Goal: Information Seeking & Learning: Learn about a topic

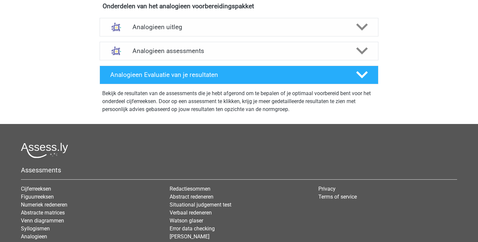
scroll to position [237, 0]
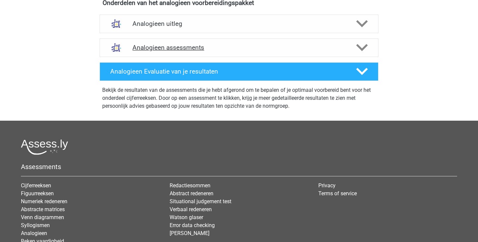
click at [273, 51] on div "Analogieen assessments" at bounding box center [239, 48] width 279 height 19
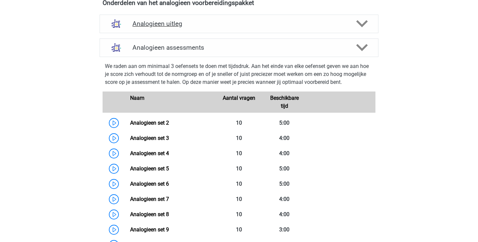
click at [291, 26] on h4 "Analogieen uitleg" at bounding box center [239, 24] width 213 height 8
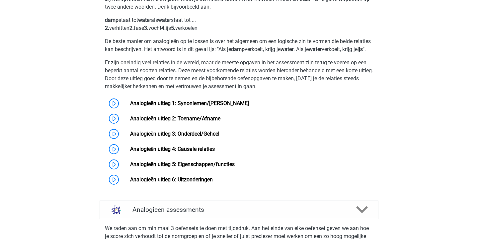
scroll to position [278, 0]
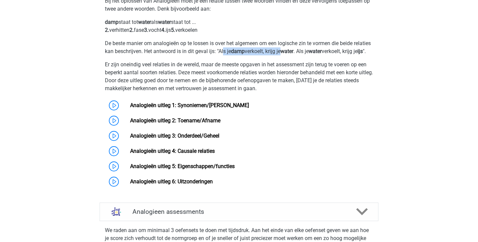
drag, startPoint x: 242, startPoint y: 49, endPoint x: 302, endPoint y: 53, distance: 60.0
click at [302, 53] on p "De beste manier om analogieën op te lossen is over het algemeen om een logische…" at bounding box center [239, 48] width 268 height 16
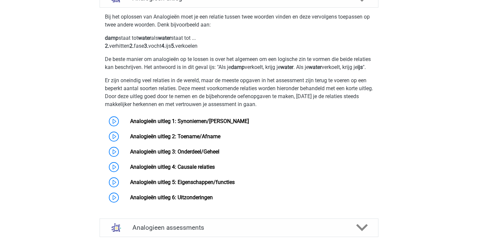
scroll to position [263, 0]
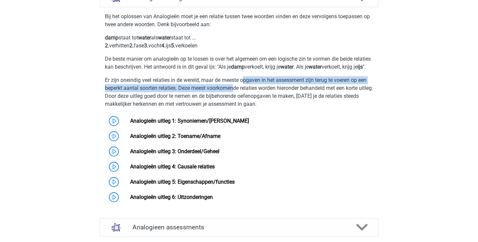
drag, startPoint x: 246, startPoint y: 89, endPoint x: 234, endPoint y: 94, distance: 13.4
click at [234, 94] on p "Er zijn oneindig veel relaties in de wereld, maar de meeste opgaven in het asse…" at bounding box center [239, 92] width 268 height 32
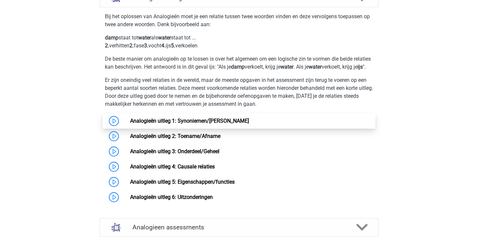
click at [195, 124] on link "Analogieën uitleg 1: Synoniemen/Antoniemen" at bounding box center [189, 121] width 119 height 6
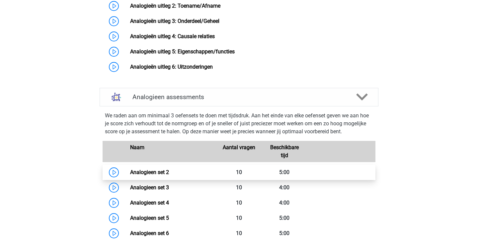
scroll to position [412, 0]
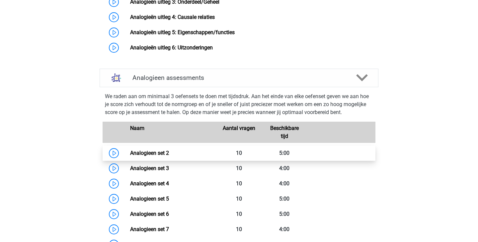
click at [169, 156] on link "Analogieen set 2" at bounding box center [149, 153] width 39 height 6
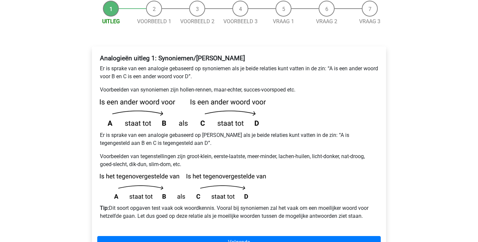
scroll to position [84, 0]
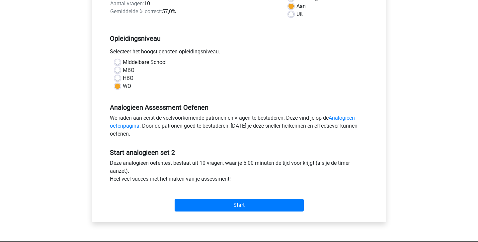
scroll to position [145, 0]
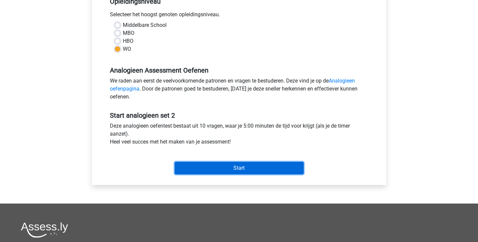
click at [247, 169] on input "Start" at bounding box center [239, 168] width 129 height 13
click at [260, 166] on input "Start" at bounding box center [239, 168] width 129 height 13
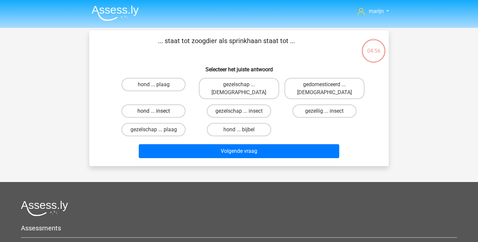
click at [172, 109] on label "hond ... insect" at bounding box center [154, 111] width 64 height 13
click at [158, 111] on input "hond ... insect" at bounding box center [156, 113] width 4 height 4
radio input "true"
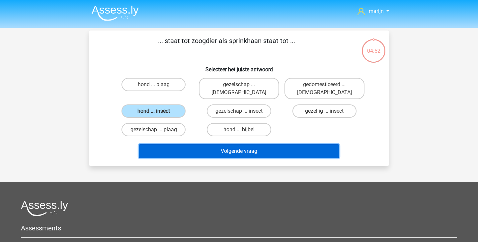
click at [223, 144] on button "Volgende vraag" at bounding box center [239, 151] width 201 height 14
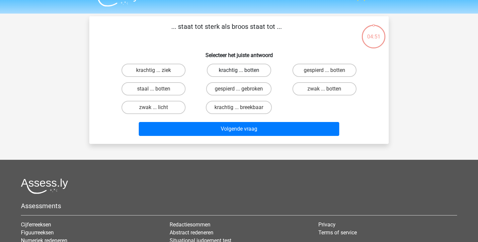
scroll to position [12, 0]
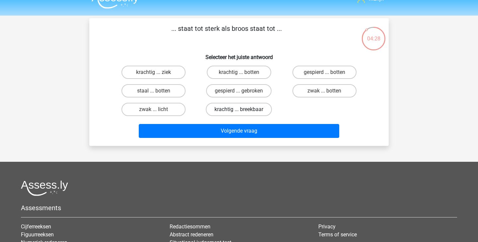
click at [233, 110] on label "krachtig ... breekbaar" at bounding box center [239, 109] width 66 height 13
click at [239, 110] on input "krachtig ... breekbaar" at bounding box center [241, 112] width 4 height 4
radio input "true"
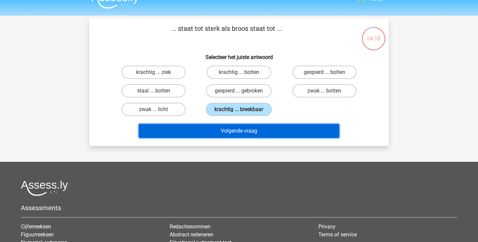
click at [285, 133] on button "Volgende vraag" at bounding box center [239, 131] width 201 height 14
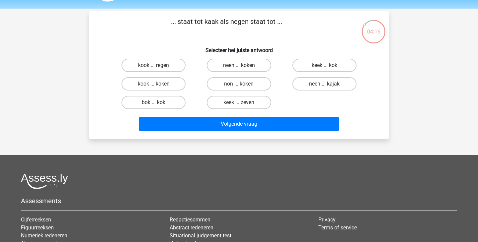
scroll to position [18, 0]
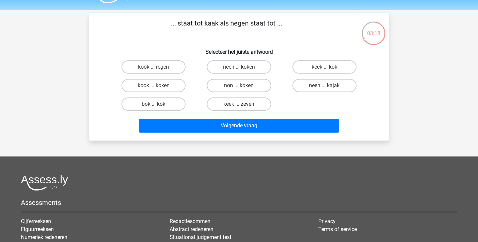
click at [250, 104] on label "keek ... zeven" at bounding box center [239, 104] width 64 height 13
click at [243, 104] on input "keek ... zeven" at bounding box center [241, 106] width 4 height 4
radio input "true"
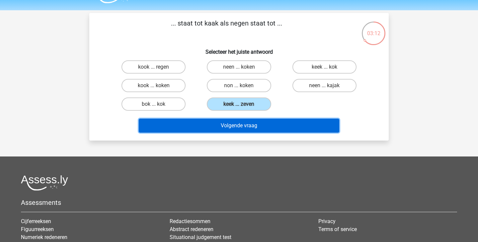
click at [279, 128] on button "Volgende vraag" at bounding box center [239, 126] width 201 height 14
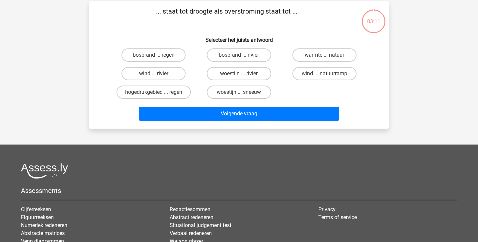
scroll to position [31, 0]
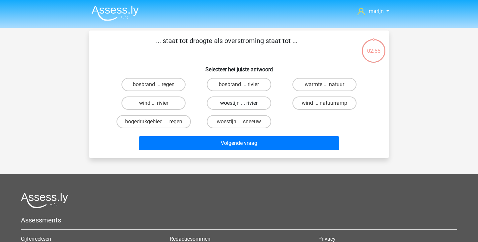
click at [247, 104] on label "woestijn ... rivier" at bounding box center [239, 103] width 64 height 13
click at [243, 104] on input "woestijn ... rivier" at bounding box center [241, 105] width 4 height 4
radio input "true"
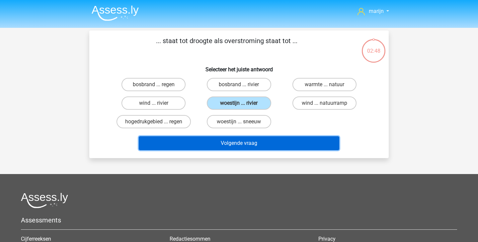
click at [261, 144] on button "Volgende vraag" at bounding box center [239, 143] width 201 height 14
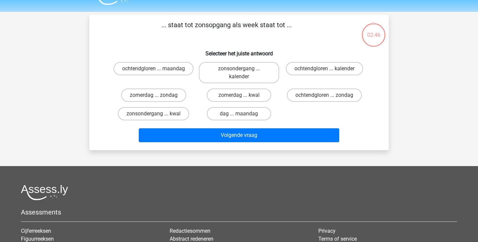
scroll to position [31, 0]
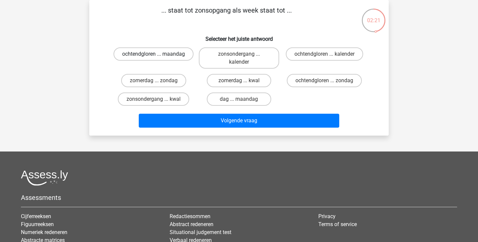
click at [178, 57] on label "ochtendgloren ... maandag" at bounding box center [154, 53] width 80 height 13
click at [158, 57] on input "ochtendgloren ... maandag" at bounding box center [156, 56] width 4 height 4
radio input "true"
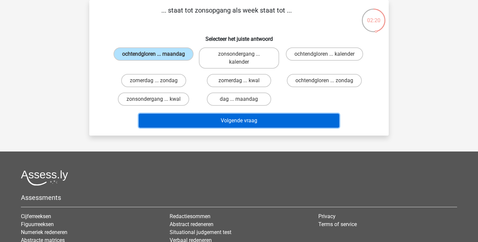
click at [216, 123] on button "Volgende vraag" at bounding box center [239, 121] width 201 height 14
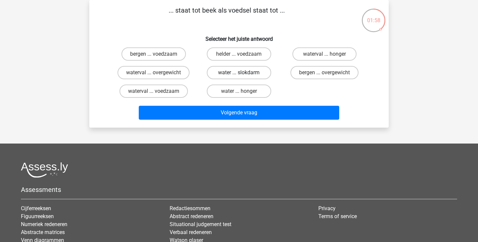
click at [236, 72] on label "water ... slokdarm" at bounding box center [239, 72] width 64 height 13
click at [239, 73] on input "water ... slokdarm" at bounding box center [241, 75] width 4 height 4
radio input "true"
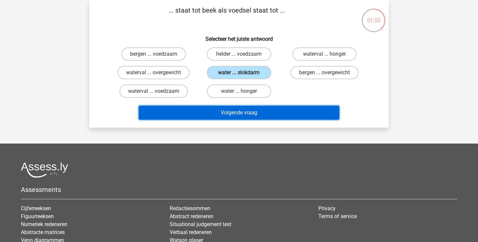
click at [261, 114] on button "Volgende vraag" at bounding box center [239, 113] width 201 height 14
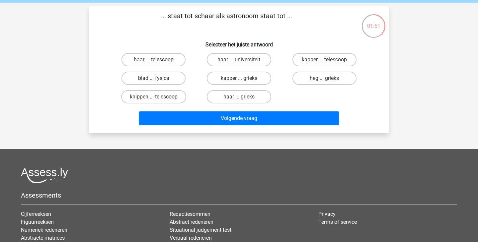
scroll to position [24, 0]
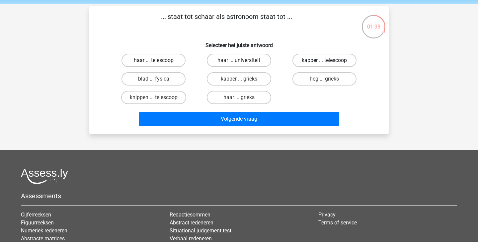
click at [304, 60] on label "kapper ... telescoop" at bounding box center [325, 60] width 64 height 13
click at [324, 60] on input "kapper ... telescoop" at bounding box center [326, 62] width 4 height 4
radio input "true"
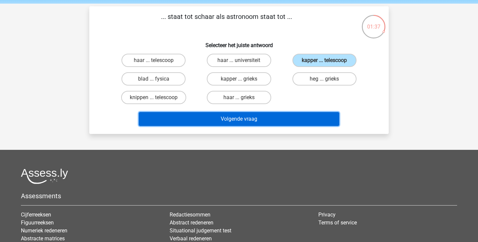
click at [296, 120] on button "Volgende vraag" at bounding box center [239, 119] width 201 height 14
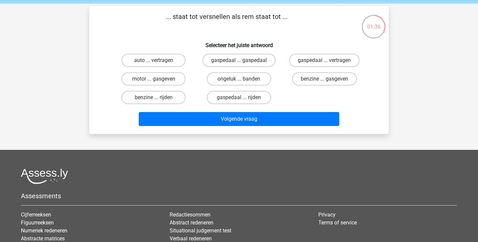
scroll to position [31, 0]
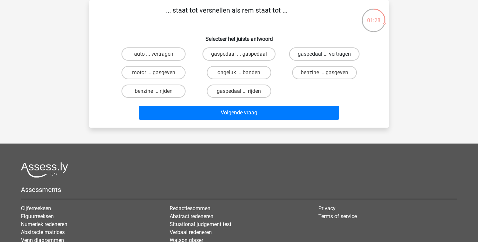
click at [314, 54] on label "gaspedaal ... vertragen" at bounding box center [324, 53] width 70 height 13
click at [324, 54] on input "gaspedaal ... vertragen" at bounding box center [326, 56] width 4 height 4
radio input "true"
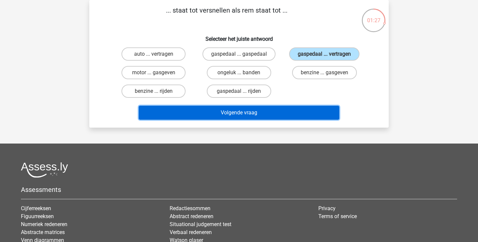
click at [290, 116] on button "Volgende vraag" at bounding box center [239, 113] width 201 height 14
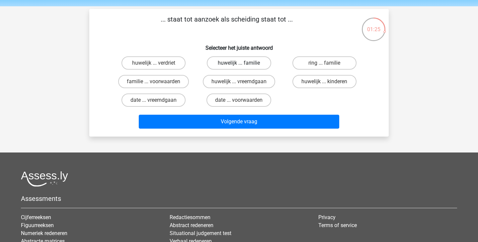
scroll to position [19, 0]
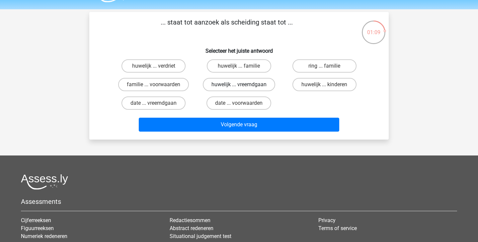
click at [244, 86] on label "huwelijk ... vreemdgaan" at bounding box center [239, 84] width 72 height 13
click at [243, 86] on input "huwelijk ... vreemdgaan" at bounding box center [241, 87] width 4 height 4
radio input "true"
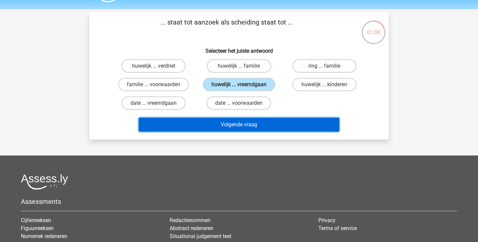
click at [261, 126] on button "Volgende vraag" at bounding box center [239, 125] width 201 height 14
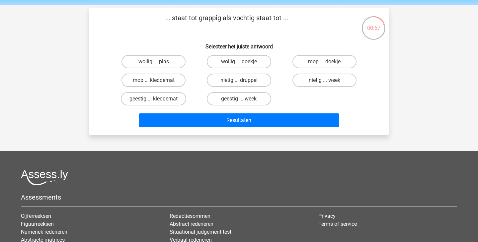
scroll to position [21, 0]
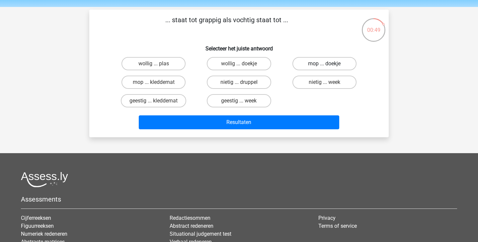
click at [336, 64] on label "mop ... doekje" at bounding box center [325, 63] width 64 height 13
click at [329, 64] on input "mop ... doekje" at bounding box center [326, 66] width 4 height 4
radio input "true"
click at [168, 81] on label "mop ... kleddernat" at bounding box center [154, 82] width 64 height 13
click at [158, 82] on input "mop ... kleddernat" at bounding box center [156, 84] width 4 height 4
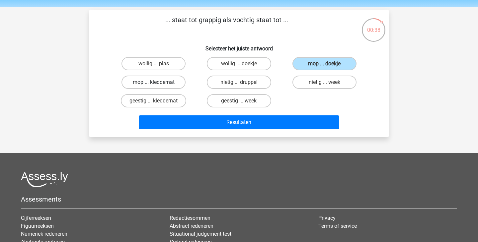
radio input "true"
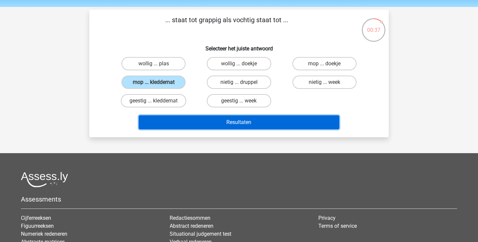
click at [247, 121] on button "Resultaten" at bounding box center [239, 123] width 201 height 14
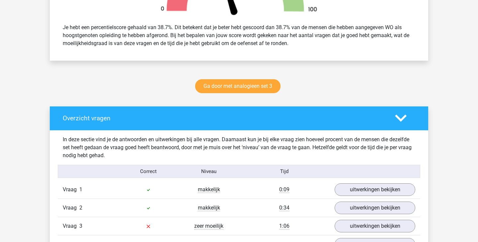
scroll to position [277, 0]
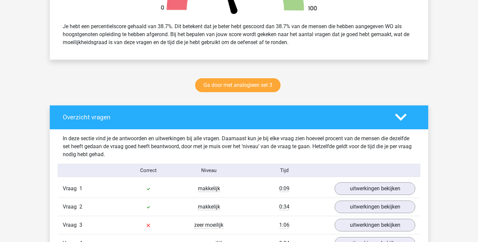
drag, startPoint x: 336, startPoint y: 19, endPoint x: 339, endPoint y: 42, distance: 22.8
click at [339, 42] on div "Je hebt een percentielscore gehaald van 38.7%. Dit betekent dat je beter hebt g…" at bounding box center [239, 34] width 379 height 35
click at [339, 42] on div "Je hebt een percentielscore gehaald van 38.7%. Dit betekent dat je beter hebt g…" at bounding box center [239, 34] width 363 height 29
drag, startPoint x: 340, startPoint y: 42, endPoint x: 214, endPoint y: 30, distance: 127.0
click at [214, 30] on div "Je hebt een percentielscore gehaald van 38.7%. Dit betekent dat je beter hebt g…" at bounding box center [239, 34] width 363 height 29
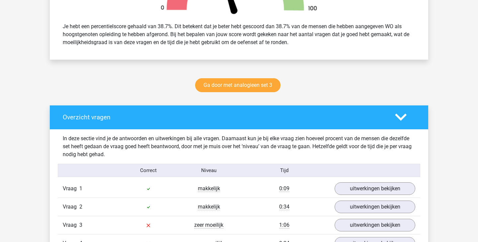
click at [214, 30] on div "Je hebt een percentielscore gehaald van 38.7%. Dit betekent dat je beter hebt g…" at bounding box center [239, 34] width 363 height 29
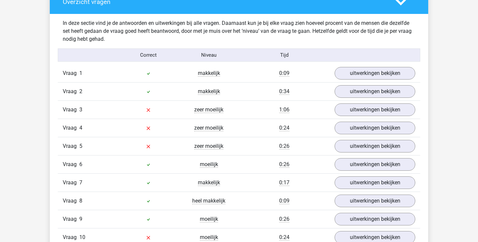
scroll to position [404, 0]
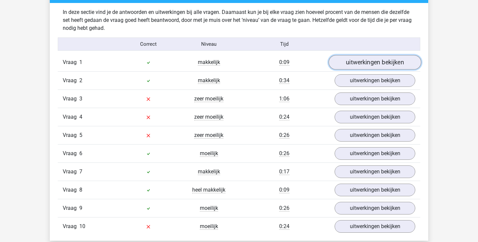
click at [381, 66] on link "uitwerkingen bekijken" at bounding box center [375, 62] width 93 height 15
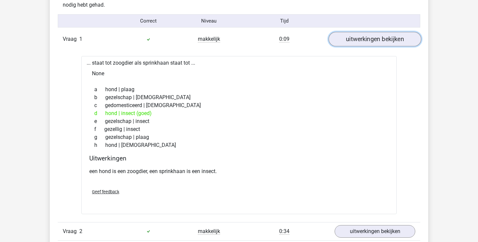
scroll to position [426, 0]
click at [376, 44] on link "uitwerkingen bekijken" at bounding box center [375, 40] width 93 height 15
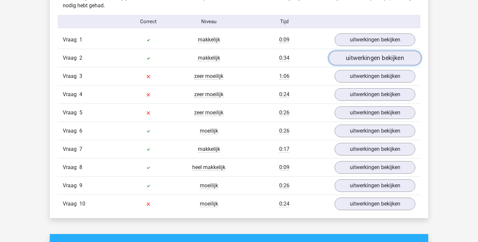
click at [373, 59] on link "uitwerkingen bekijken" at bounding box center [375, 58] width 93 height 15
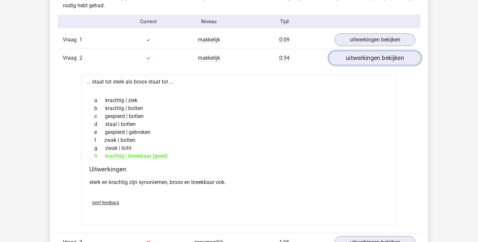
click at [373, 59] on link "uitwerkingen bekijken" at bounding box center [375, 58] width 93 height 15
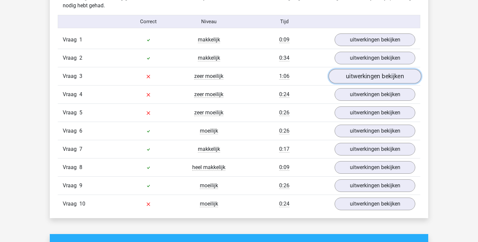
click at [372, 77] on link "uitwerkingen bekijken" at bounding box center [375, 76] width 93 height 15
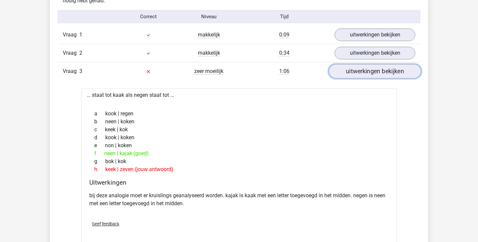
scroll to position [430, 0]
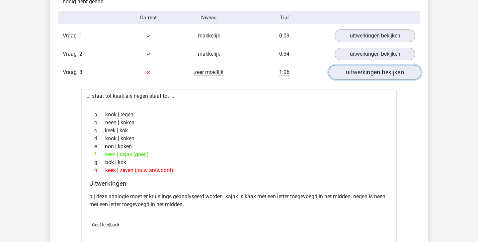
click at [376, 75] on link "uitwerkingen bekijken" at bounding box center [375, 72] width 93 height 15
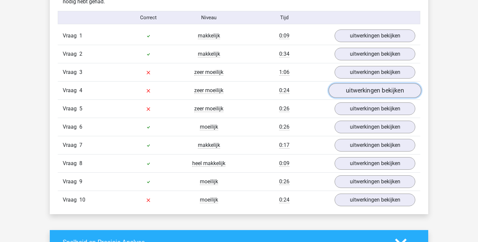
click at [375, 90] on link "uitwerkingen bekijken" at bounding box center [375, 90] width 93 height 15
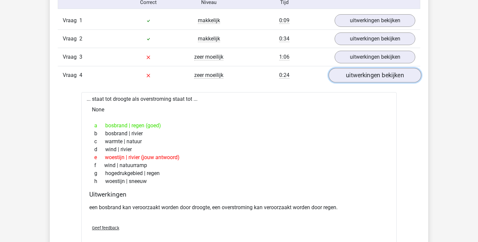
scroll to position [445, 0]
click at [374, 75] on link "uitwerkingen bekijken" at bounding box center [375, 75] width 93 height 15
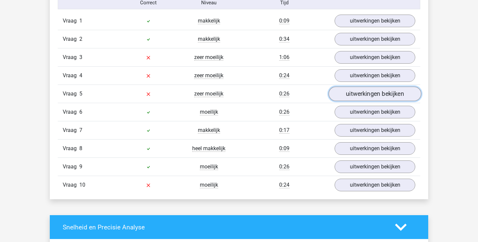
click at [374, 94] on link "uitwerkingen bekijken" at bounding box center [375, 94] width 93 height 15
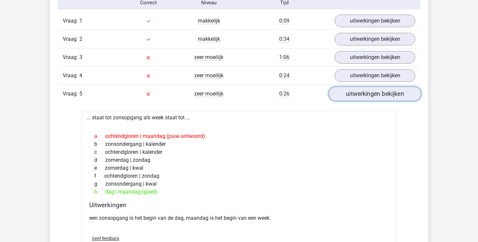
click at [374, 93] on link "uitwerkingen bekijken" at bounding box center [375, 94] width 93 height 15
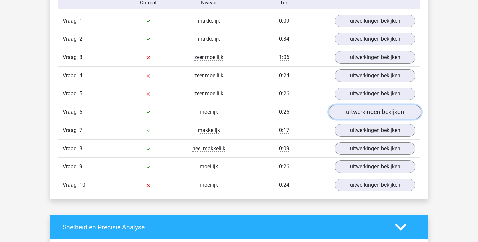
click at [370, 117] on link "uitwerkingen bekijken" at bounding box center [375, 112] width 93 height 15
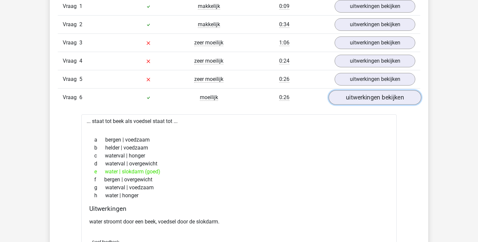
scroll to position [459, 0]
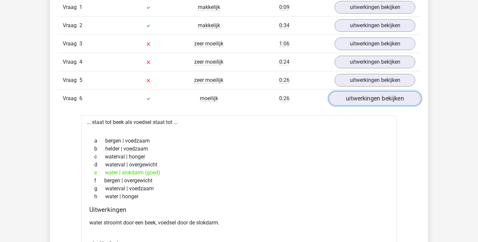
click at [374, 99] on link "uitwerkingen bekijken" at bounding box center [375, 98] width 93 height 15
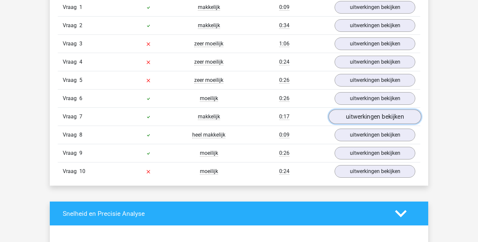
click at [368, 118] on link "uitwerkingen bekijken" at bounding box center [375, 117] width 93 height 15
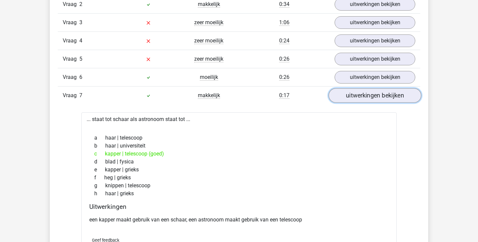
scroll to position [481, 0]
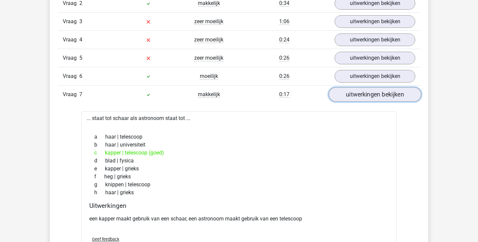
click at [369, 98] on link "uitwerkingen bekijken" at bounding box center [375, 94] width 93 height 15
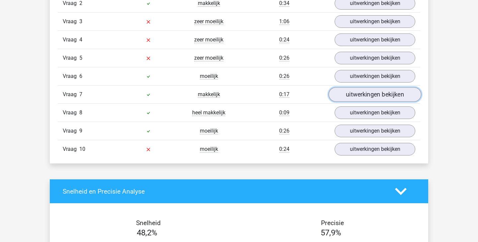
scroll to position [467, 0]
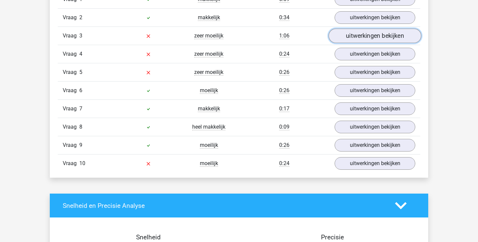
click at [367, 42] on link "uitwerkingen bekijken" at bounding box center [375, 36] width 93 height 15
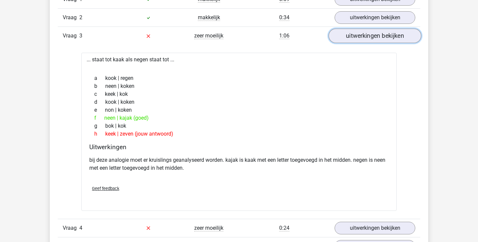
click at [369, 36] on link "uitwerkingen bekijken" at bounding box center [375, 36] width 93 height 15
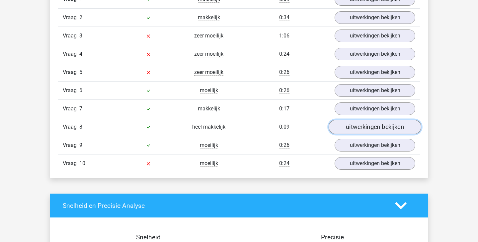
click at [361, 125] on link "uitwerkingen bekijken" at bounding box center [375, 127] width 93 height 15
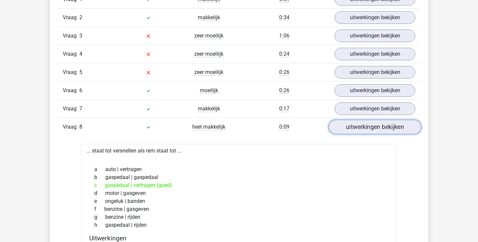
click at [366, 127] on link "uitwerkingen bekijken" at bounding box center [375, 127] width 93 height 15
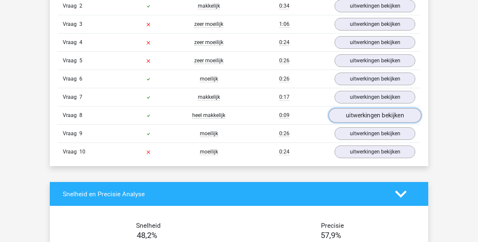
scroll to position [479, 0]
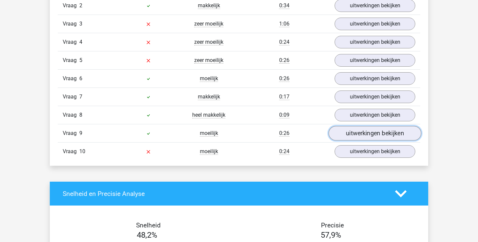
click at [366, 132] on link "uitwerkingen bekijken" at bounding box center [375, 133] width 93 height 15
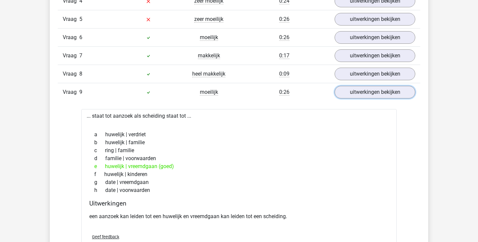
scroll to position [521, 0]
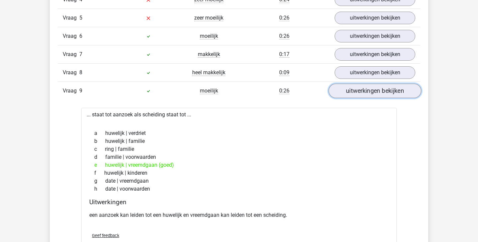
click at [371, 90] on link "uitwerkingen bekijken" at bounding box center [375, 91] width 93 height 15
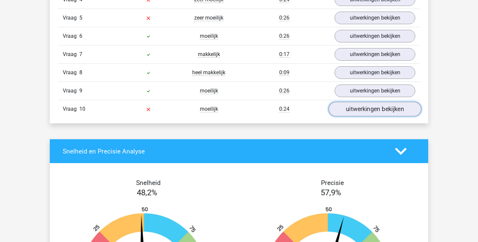
click at [371, 109] on link "uitwerkingen bekijken" at bounding box center [375, 109] width 93 height 15
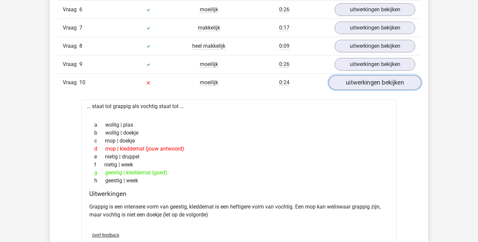
scroll to position [547, 0]
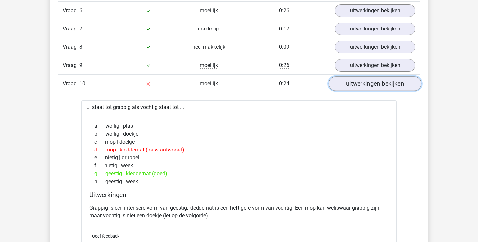
click at [370, 83] on link "uitwerkingen bekijken" at bounding box center [375, 83] width 93 height 15
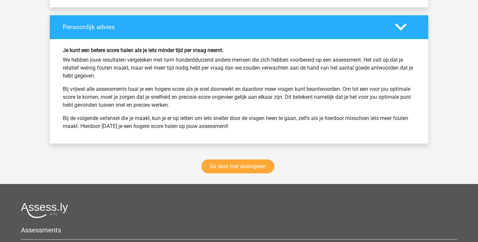
scroll to position [870, 0]
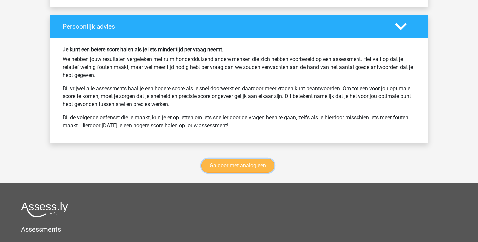
click at [251, 164] on link "Ga door met analogieen" at bounding box center [238, 166] width 73 height 14
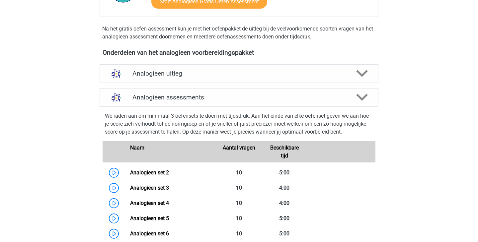
scroll to position [192, 0]
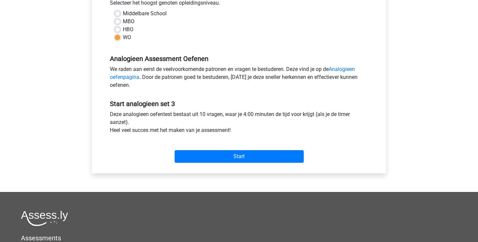
scroll to position [160, 0]
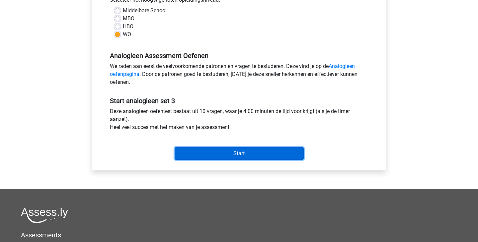
click at [233, 154] on input "Start" at bounding box center [239, 153] width 129 height 13
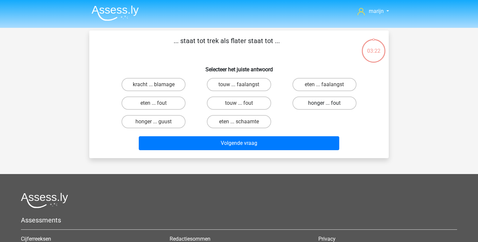
click at [313, 105] on label "honger ... fout" at bounding box center [325, 103] width 64 height 13
click at [324, 105] on input "honger ... fout" at bounding box center [326, 105] width 4 height 4
radio input "true"
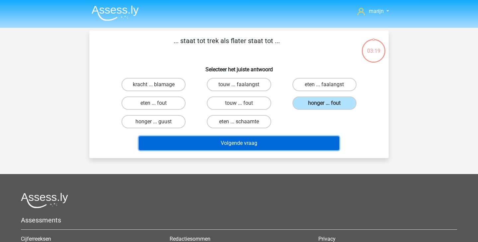
click at [299, 145] on button "Volgende vraag" at bounding box center [239, 143] width 201 height 14
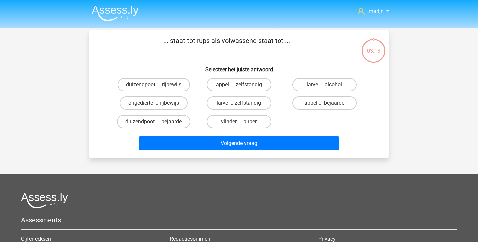
scroll to position [31, 0]
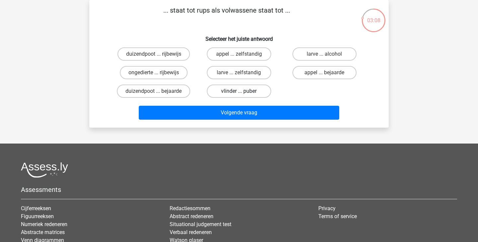
click at [245, 91] on label "vlinder ... puber" at bounding box center [239, 91] width 64 height 13
click at [243, 91] on input "vlinder ... puber" at bounding box center [241, 93] width 4 height 4
radio input "true"
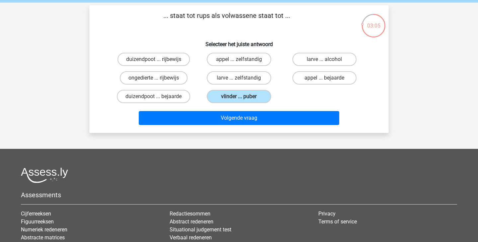
scroll to position [25, 0]
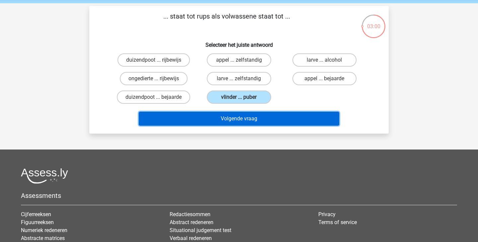
click at [264, 120] on button "Volgende vraag" at bounding box center [239, 119] width 201 height 14
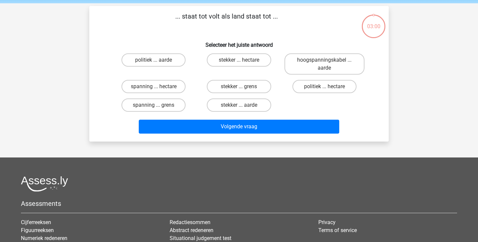
scroll to position [31, 0]
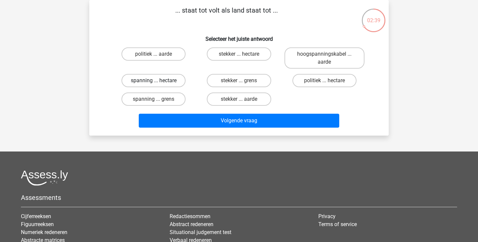
click at [165, 81] on label "spanning ... hectare" at bounding box center [154, 80] width 64 height 13
click at [158, 81] on input "spanning ... hectare" at bounding box center [156, 83] width 4 height 4
radio input "true"
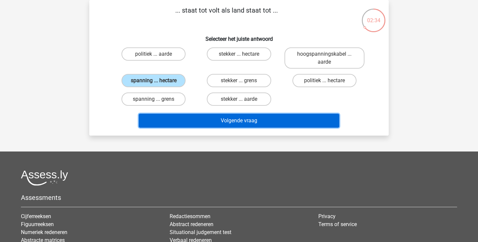
click at [251, 120] on button "Volgende vraag" at bounding box center [239, 121] width 201 height 14
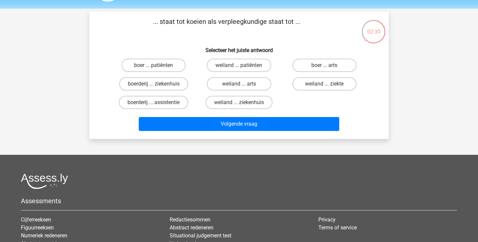
scroll to position [19, 0]
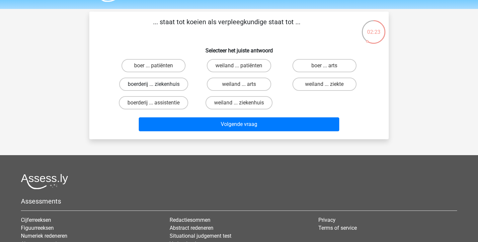
click at [167, 85] on label "boerderij ... ziekenhuis" at bounding box center [153, 84] width 69 height 13
click at [158, 85] on input "boerderij ... ziekenhuis" at bounding box center [156, 86] width 4 height 4
radio input "true"
click at [256, 102] on label "weiland ... ziekenhuis" at bounding box center [239, 102] width 67 height 13
click at [243, 103] on input "weiland ... ziekenhuis" at bounding box center [241, 105] width 4 height 4
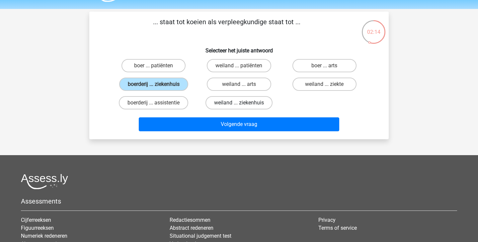
radio input "true"
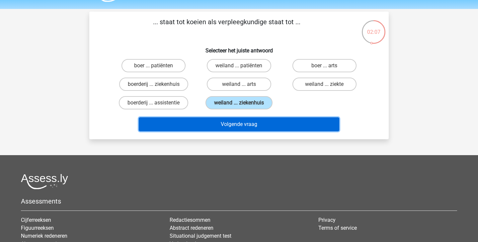
click at [275, 124] on button "Volgende vraag" at bounding box center [239, 125] width 201 height 14
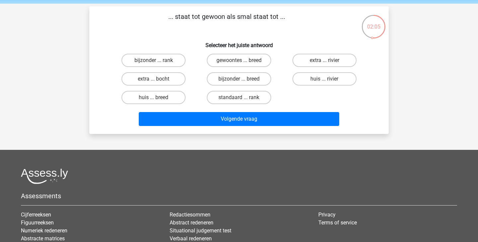
scroll to position [24, 0]
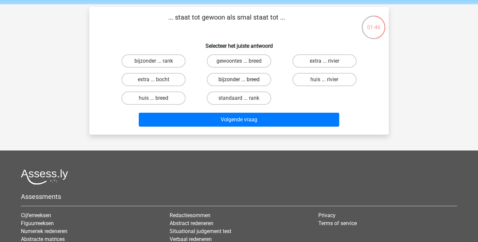
click at [252, 78] on label "bijzonder ... breed" at bounding box center [239, 79] width 64 height 13
click at [243, 80] on input "bijzonder ... breed" at bounding box center [241, 82] width 4 height 4
radio input "true"
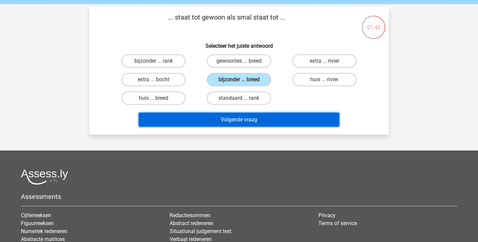
click at [251, 118] on button "Volgende vraag" at bounding box center [239, 120] width 201 height 14
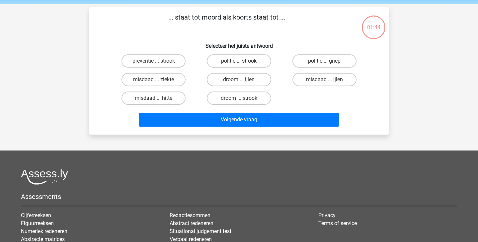
scroll to position [31, 0]
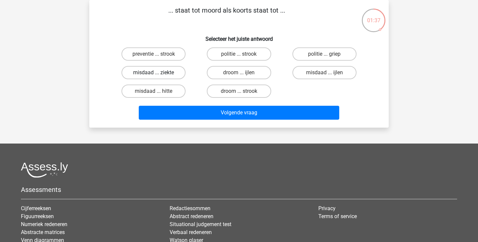
click at [174, 74] on label "misdaad ... ziekte" at bounding box center [154, 72] width 64 height 13
click at [158, 74] on input "misdaad ... ziekte" at bounding box center [156, 75] width 4 height 4
radio input "true"
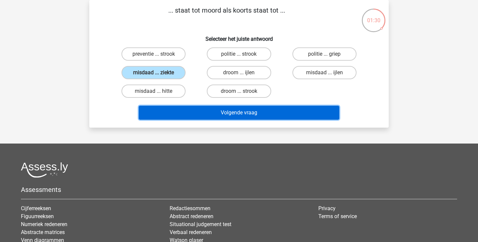
click at [256, 115] on button "Volgende vraag" at bounding box center [239, 113] width 201 height 14
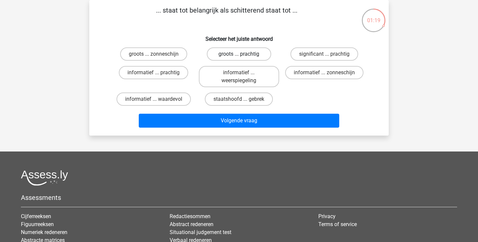
click at [250, 54] on label "groots ... prachtig" at bounding box center [239, 53] width 64 height 13
click at [243, 54] on input "groots ... prachtig" at bounding box center [241, 56] width 4 height 4
radio input "true"
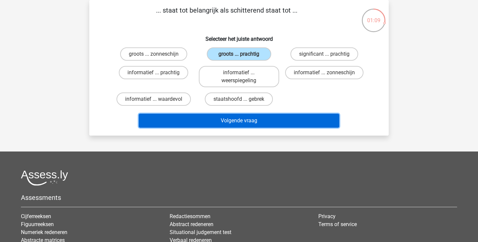
click at [300, 121] on button "Volgende vraag" at bounding box center [239, 121] width 201 height 14
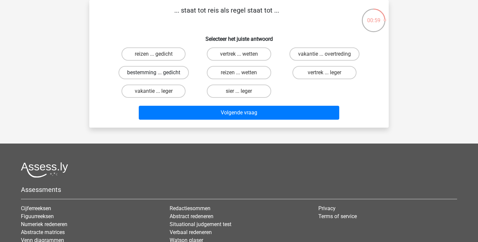
click at [178, 72] on label "bestemming ... gedicht" at bounding box center [154, 72] width 70 height 13
click at [158, 73] on input "bestemming ... gedicht" at bounding box center [156, 75] width 4 height 4
radio input "true"
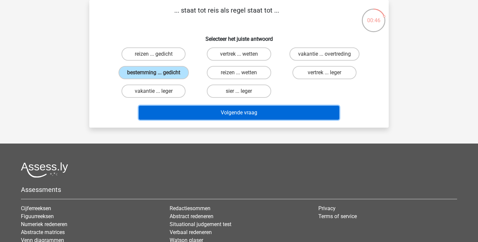
click at [292, 114] on button "Volgende vraag" at bounding box center [239, 113] width 201 height 14
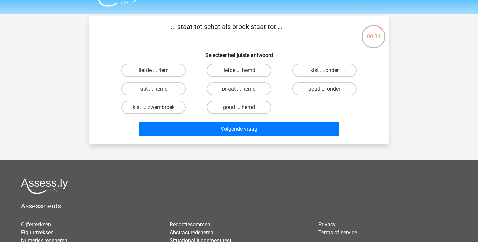
scroll to position [15, 0]
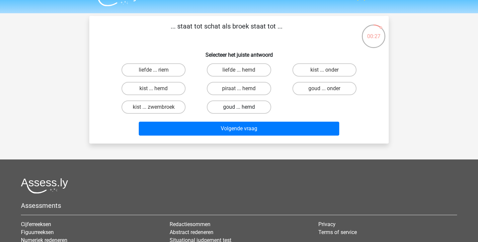
click at [250, 107] on label "goud ... hemd" at bounding box center [239, 107] width 64 height 13
click at [243, 107] on input "goud ... hemd" at bounding box center [241, 109] width 4 height 4
radio input "true"
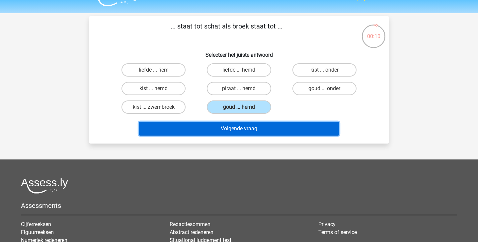
click at [289, 129] on button "Volgende vraag" at bounding box center [239, 129] width 201 height 14
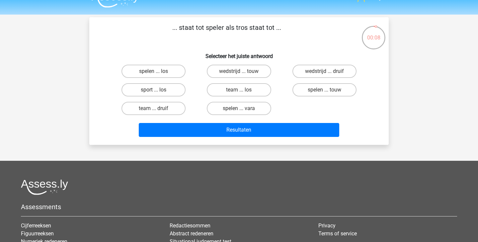
scroll to position [13, 0]
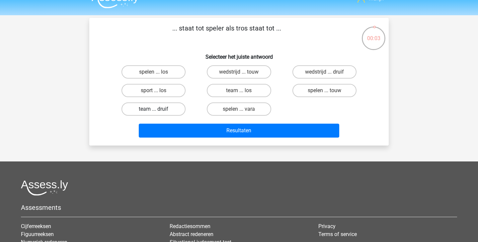
click at [164, 110] on label "team ... druif" at bounding box center [154, 109] width 64 height 13
click at [158, 110] on input "team ... druif" at bounding box center [156, 111] width 4 height 4
radio input "true"
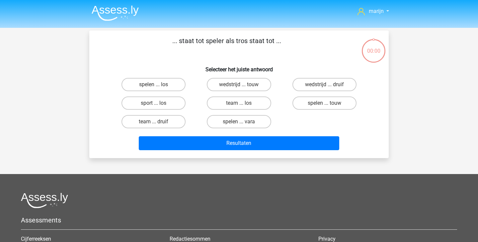
scroll to position [13, 0]
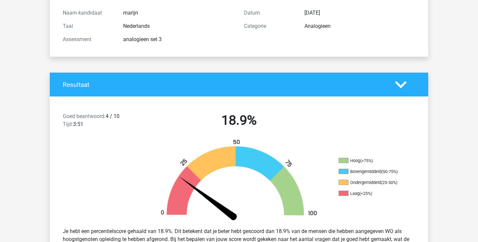
scroll to position [73, 0]
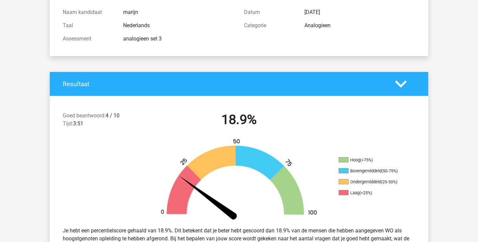
click at [409, 81] on div at bounding box center [405, 84] width 30 height 12
click at [396, 83] on polygon at bounding box center [401, 83] width 12 height 7
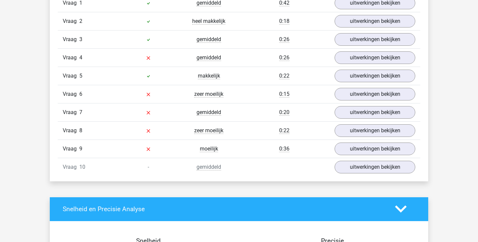
scroll to position [284, 0]
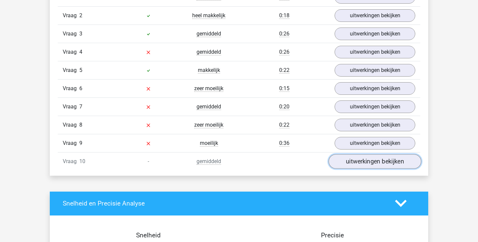
click at [368, 164] on link "uitwerkingen bekijken" at bounding box center [375, 161] width 93 height 15
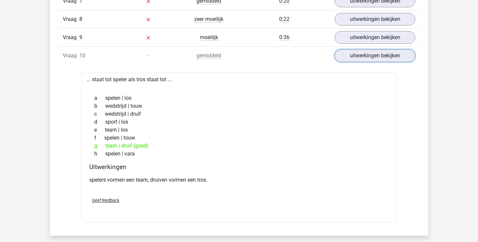
scroll to position [366, 0]
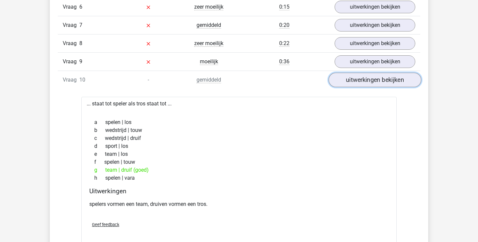
click at [380, 82] on link "uitwerkingen bekijken" at bounding box center [375, 80] width 93 height 15
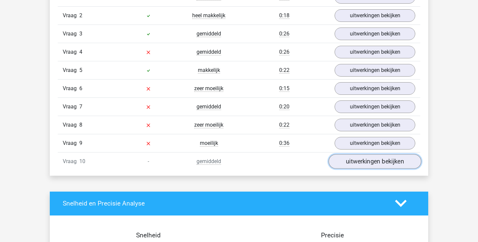
scroll to position [283, 0]
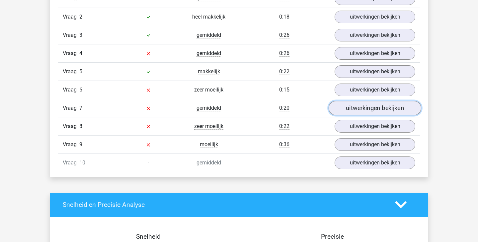
click at [377, 114] on link "uitwerkingen bekijken" at bounding box center [375, 108] width 93 height 15
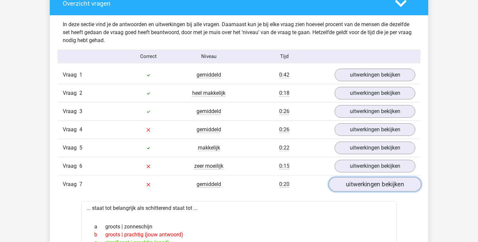
scroll to position [196, 0]
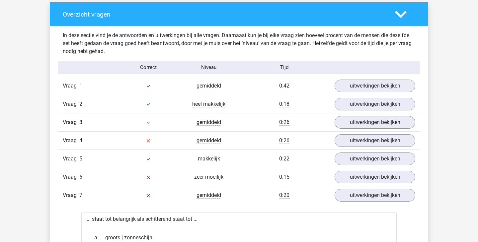
click at [388, 77] on div "Vraag 1 gemiddeld 0:42 uitwerkingen bekijken" at bounding box center [239, 86] width 363 height 18
click at [387, 83] on link "uitwerkingen bekijken" at bounding box center [375, 86] width 93 height 15
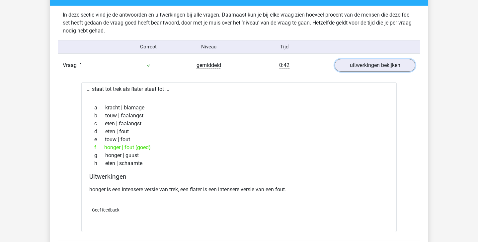
scroll to position [216, 0]
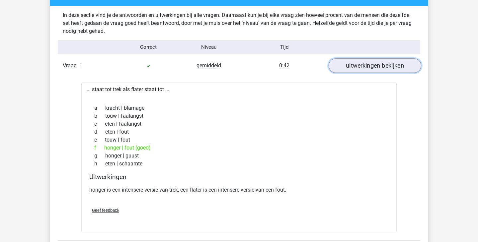
click at [381, 68] on link "uitwerkingen bekijken" at bounding box center [375, 65] width 93 height 15
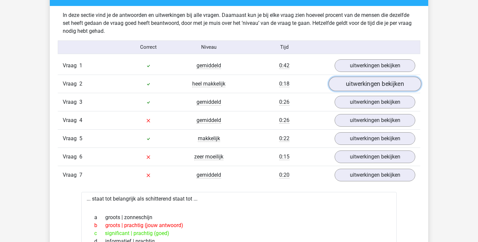
click at [372, 86] on link "uitwerkingen bekijken" at bounding box center [375, 84] width 93 height 15
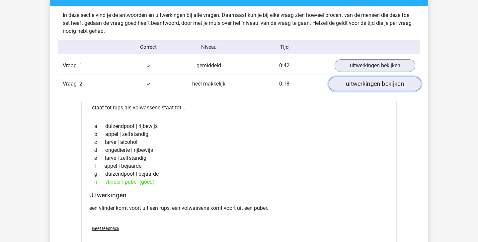
click at [372, 86] on link "uitwerkingen bekijken" at bounding box center [375, 84] width 93 height 15
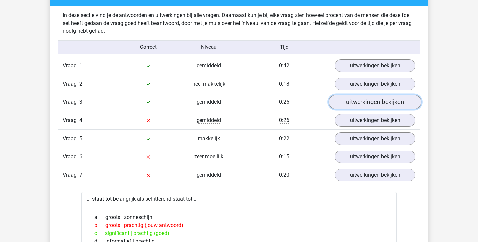
click at [367, 103] on link "uitwerkingen bekijken" at bounding box center [375, 102] width 93 height 15
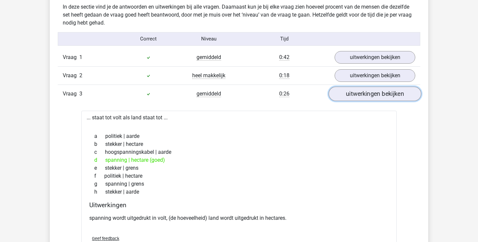
scroll to position [226, 0]
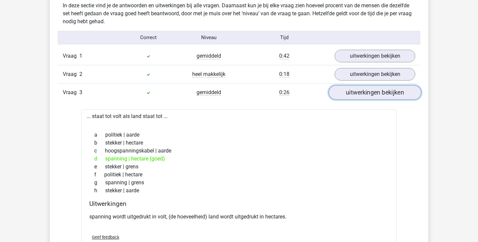
click at [370, 96] on link "uitwerkingen bekijken" at bounding box center [375, 92] width 93 height 15
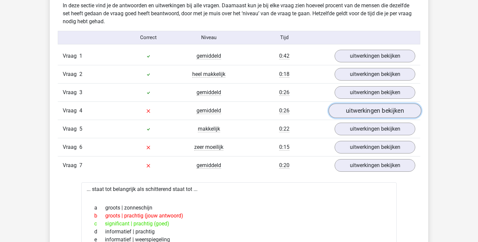
click at [382, 114] on link "uitwerkingen bekijken" at bounding box center [375, 111] width 93 height 15
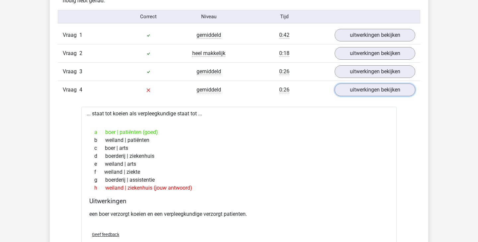
scroll to position [251, 0]
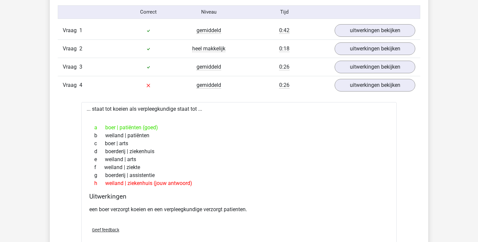
drag, startPoint x: 87, startPoint y: 108, endPoint x: 219, endPoint y: 183, distance: 151.7
click at [219, 183] on div "... staat tot koeien als verpleegkundige staat tot ... a boer | patiënten (goed…" at bounding box center [239, 177] width 316 height 150
click at [219, 183] on div "h weiland | ziekenhuis (jouw antwoord)" at bounding box center [239, 184] width 300 height 8
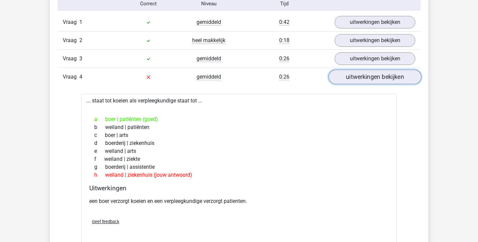
click at [396, 77] on link "uitwerkingen bekijken" at bounding box center [375, 77] width 93 height 15
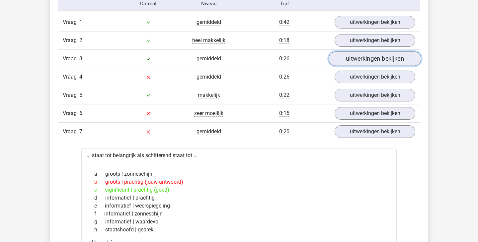
click at [382, 62] on link "uitwerkingen bekijken" at bounding box center [375, 58] width 93 height 15
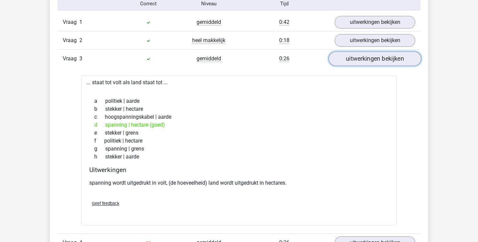
click at [393, 62] on link "uitwerkingen bekijken" at bounding box center [375, 58] width 93 height 15
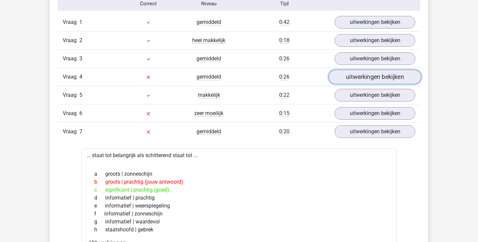
click at [381, 73] on link "uitwerkingen bekijken" at bounding box center [375, 77] width 93 height 15
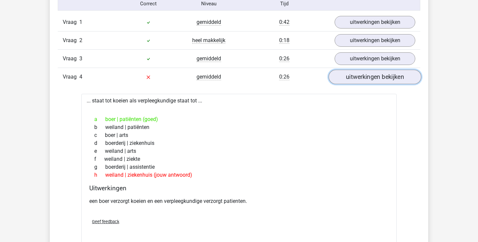
click at [381, 73] on link "uitwerkingen bekijken" at bounding box center [375, 77] width 93 height 15
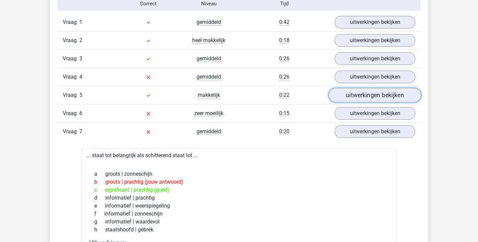
click at [374, 98] on link "uitwerkingen bekijken" at bounding box center [375, 95] width 93 height 15
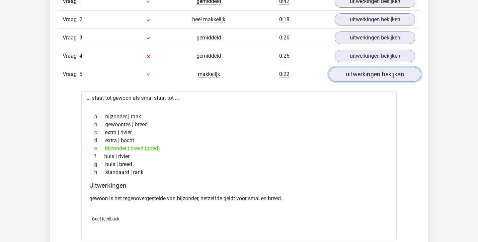
scroll to position [281, 0]
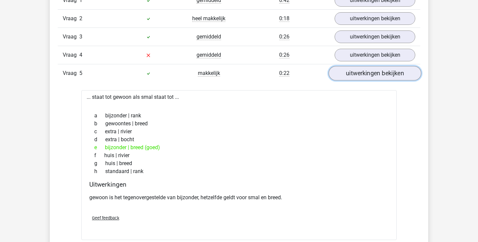
click at [376, 76] on link "uitwerkingen bekijken" at bounding box center [375, 73] width 93 height 15
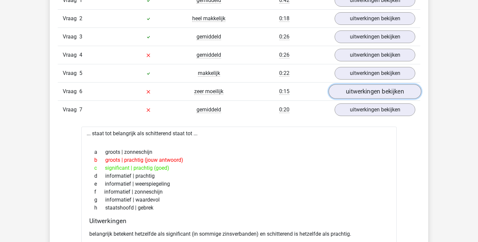
click at [374, 89] on link "uitwerkingen bekijken" at bounding box center [375, 91] width 93 height 15
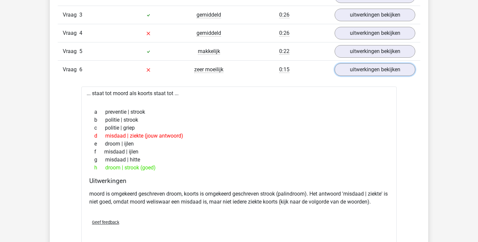
scroll to position [306, 0]
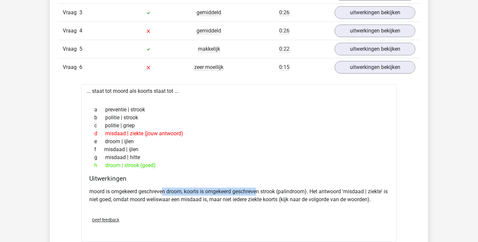
drag, startPoint x: 164, startPoint y: 189, endPoint x: 259, endPoint y: 191, distance: 95.3
click at [259, 191] on p "moord is omgekeerd geschreven droom, koorts is omgekeerd geschreven strook (pal…" at bounding box center [239, 196] width 300 height 16
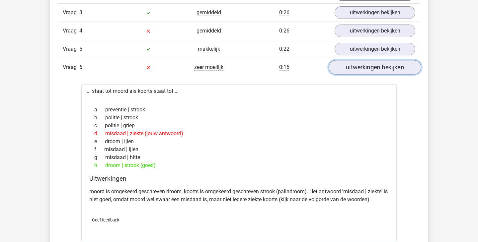
click at [383, 70] on link "uitwerkingen bekijken" at bounding box center [375, 67] width 93 height 15
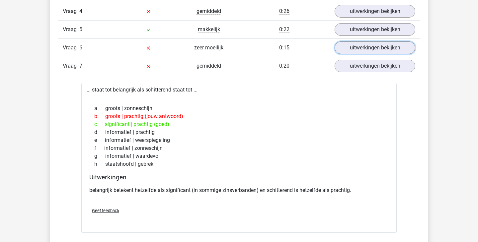
scroll to position [323, 0]
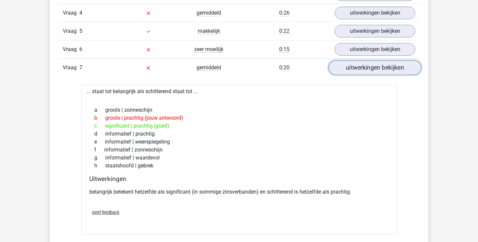
click at [370, 67] on link "uitwerkingen bekijken" at bounding box center [375, 67] width 93 height 15
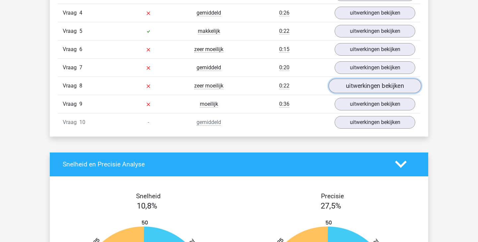
click at [367, 87] on link "uitwerkingen bekijken" at bounding box center [375, 86] width 93 height 15
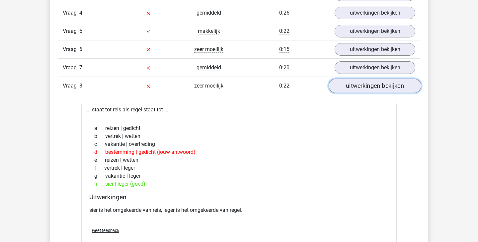
click at [367, 87] on link "uitwerkingen bekijken" at bounding box center [375, 86] width 93 height 15
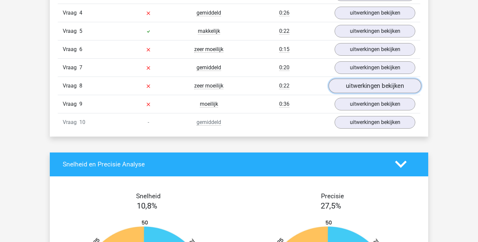
click at [367, 87] on link "uitwerkingen bekijken" at bounding box center [375, 86] width 93 height 15
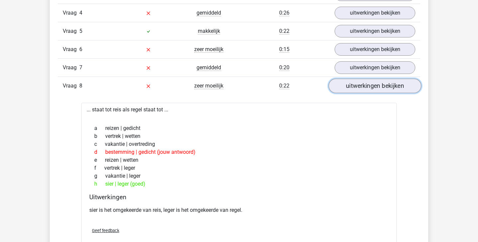
click at [367, 87] on link "uitwerkingen bekijken" at bounding box center [375, 86] width 93 height 15
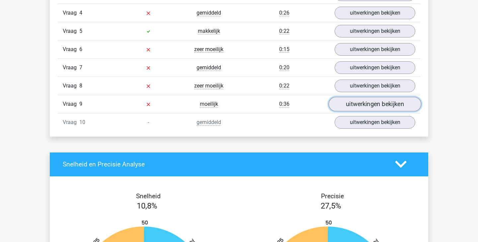
click at [366, 108] on link "uitwerkingen bekijken" at bounding box center [375, 104] width 93 height 15
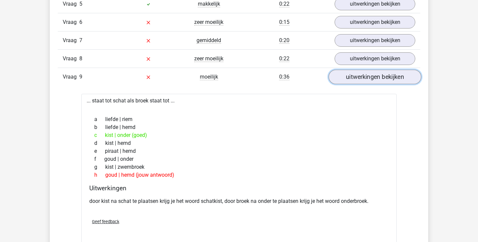
scroll to position [353, 0]
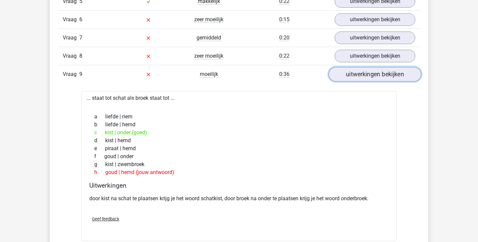
click at [358, 77] on link "uitwerkingen bekijken" at bounding box center [375, 74] width 93 height 15
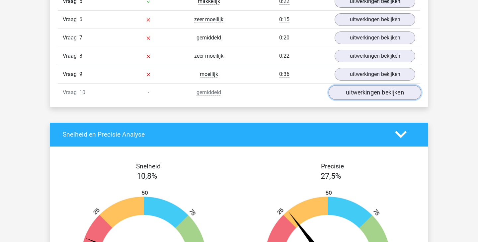
click at [365, 94] on link "uitwerkingen bekijken" at bounding box center [375, 92] width 93 height 15
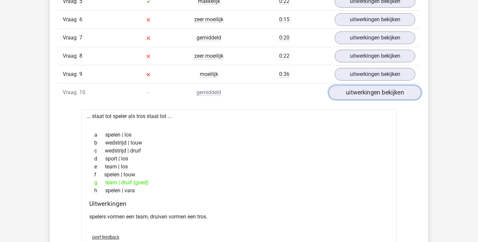
click at [365, 95] on link "uitwerkingen bekijken" at bounding box center [375, 92] width 93 height 15
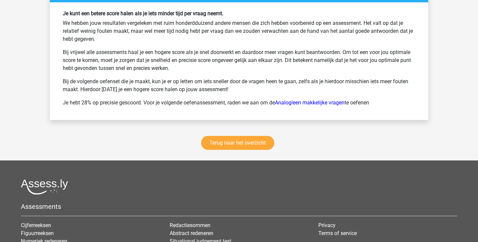
scroll to position [726, 0]
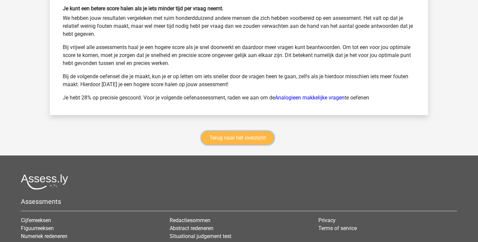
click at [265, 136] on link "Terug naar het overzicht" at bounding box center [237, 138] width 73 height 14
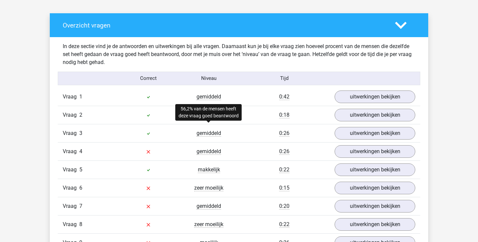
scroll to position [186, 0]
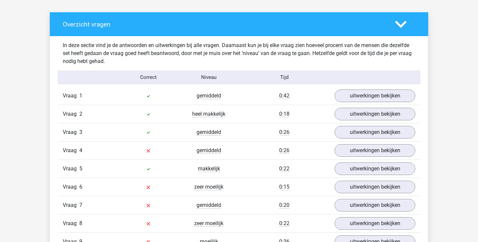
click at [395, 27] on icon at bounding box center [401, 25] width 12 height 12
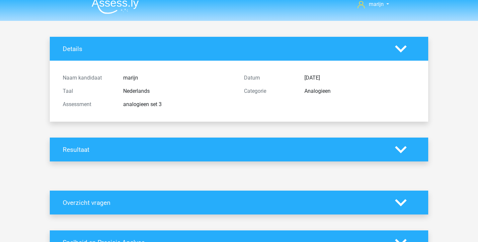
scroll to position [0, 0]
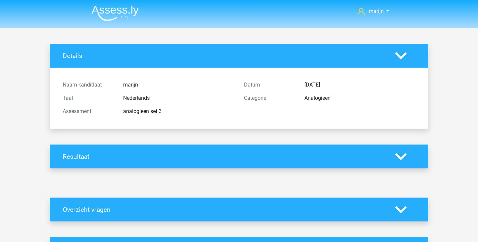
click at [401, 153] on icon at bounding box center [401, 157] width 12 height 12
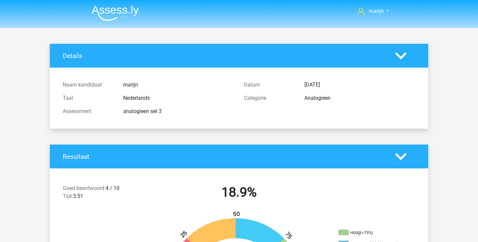
click at [401, 153] on icon at bounding box center [401, 157] width 12 height 12
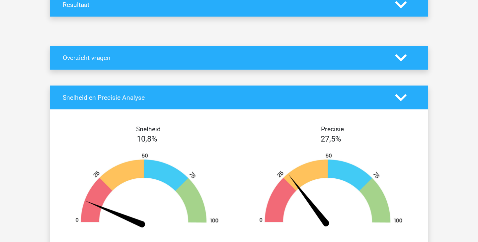
scroll to position [153, 0]
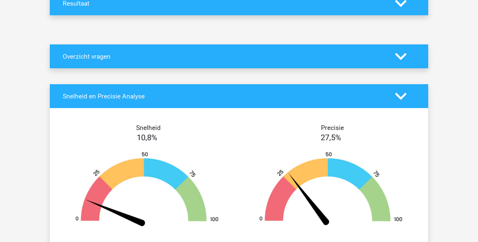
click at [400, 104] on div "Snelheid en Precisie Analyse" at bounding box center [239, 96] width 379 height 24
click at [399, 99] on icon at bounding box center [401, 97] width 12 height 12
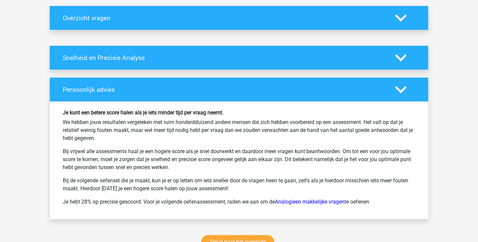
scroll to position [199, 0]
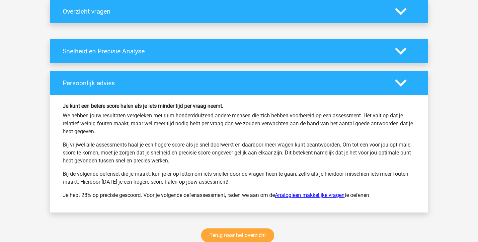
click at [320, 195] on link "Analogieen makkelijke vragen" at bounding box center [310, 195] width 70 height 6
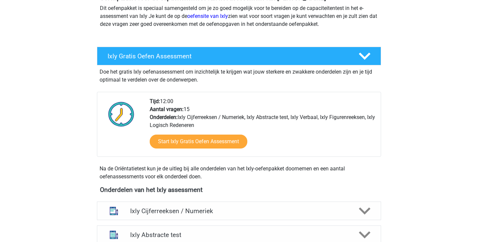
scroll to position [78, 0]
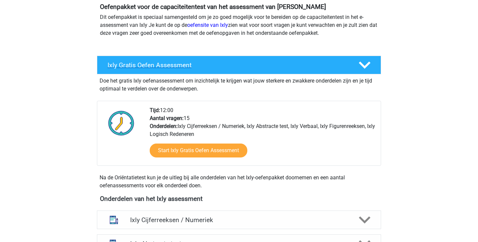
click at [355, 66] on div at bounding box center [364, 65] width 23 height 12
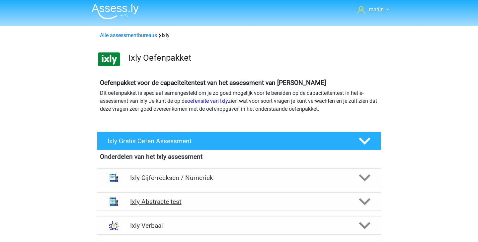
scroll to position [2, 0]
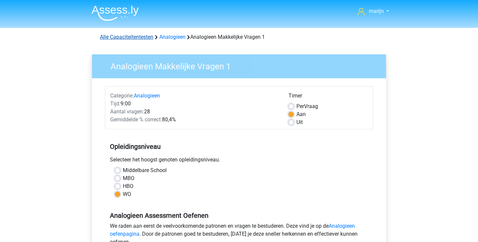
click at [145, 38] on link "Alle Capaciteitentesten" at bounding box center [126, 37] width 53 height 6
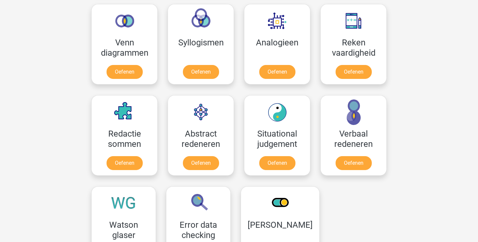
scroll to position [378, 0]
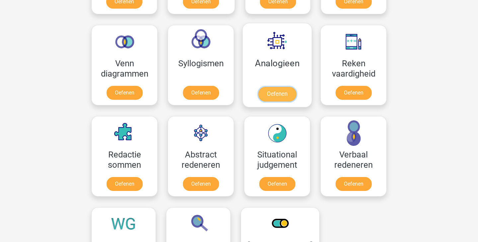
click at [279, 89] on link "Oefenen" at bounding box center [277, 94] width 38 height 15
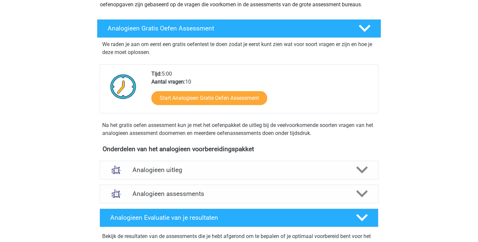
scroll to position [87, 0]
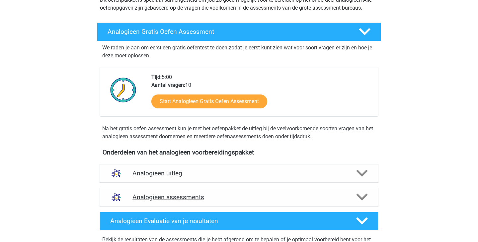
click at [288, 196] on h4 "Analogieen assessments" at bounding box center [239, 198] width 213 height 8
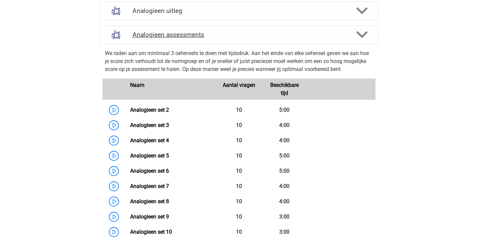
scroll to position [254, 0]
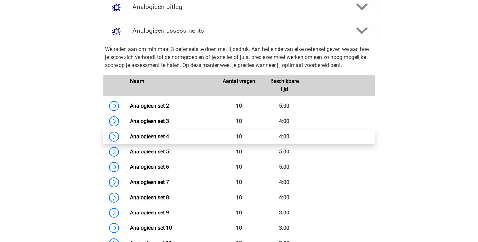
click at [169, 136] on link "Analogieen set 4" at bounding box center [149, 137] width 39 height 6
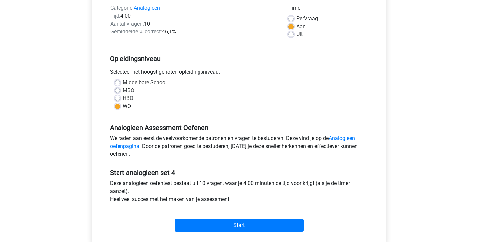
scroll to position [86, 0]
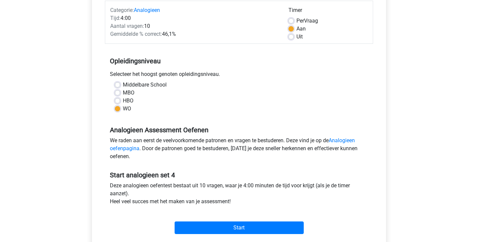
drag, startPoint x: 166, startPoint y: 36, endPoint x: 178, endPoint y: 36, distance: 11.6
click at [177, 36] on div "Gemiddelde % correct: 46,1%" at bounding box center [194, 34] width 178 height 8
click at [178, 36] on div "Gemiddelde % correct: 46,1%" at bounding box center [194, 34] width 178 height 8
drag, startPoint x: 182, startPoint y: 56, endPoint x: 169, endPoint y: 31, distance: 28.2
click at [169, 31] on form "Categorie: Analogieen Tijd: 4:00 Aantal vragen: 10 Gemiddelde % correct: 46,1% …" at bounding box center [239, 119] width 268 height 236
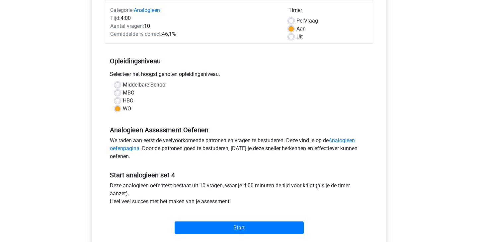
click at [169, 31] on div "Gemiddelde % correct: 46,1%" at bounding box center [194, 34] width 178 height 8
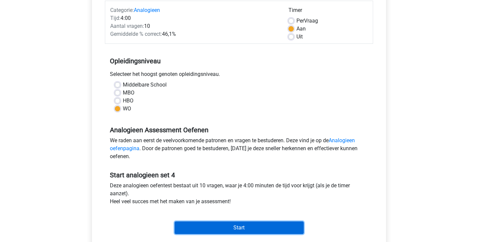
click at [245, 226] on input "Start" at bounding box center [239, 228] width 129 height 13
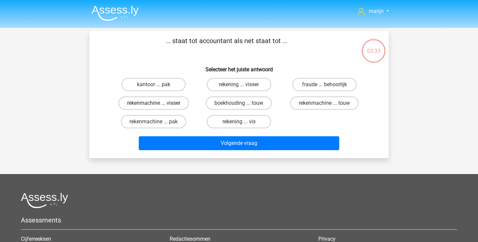
click at [169, 103] on label "rekenmachine ... visser" at bounding box center [154, 103] width 70 height 13
click at [158, 103] on input "rekenmachine ... visser" at bounding box center [156, 105] width 4 height 4
radio input "true"
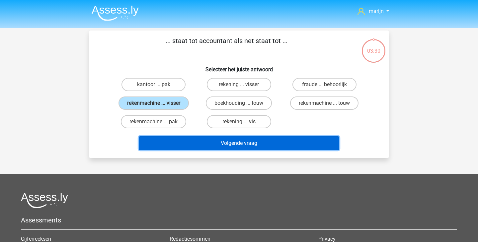
click at [250, 143] on button "Volgende vraag" at bounding box center [239, 143] width 201 height 14
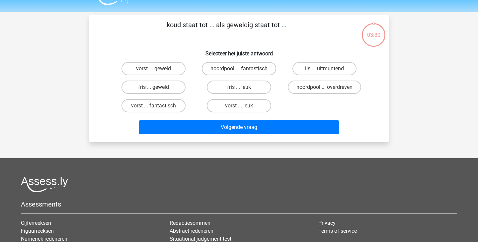
scroll to position [31, 0]
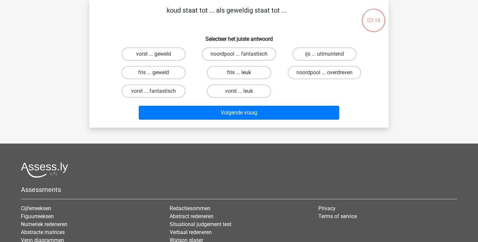
click at [244, 73] on label "fris ... leuk" at bounding box center [239, 72] width 64 height 13
click at [243, 73] on input "fris ... leuk" at bounding box center [241, 75] width 4 height 4
radio input "true"
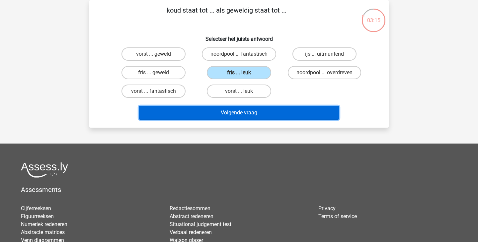
click at [280, 114] on button "Volgende vraag" at bounding box center [239, 113] width 201 height 14
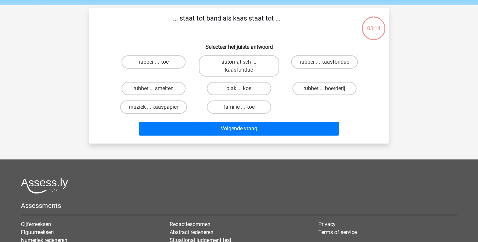
scroll to position [22, 0]
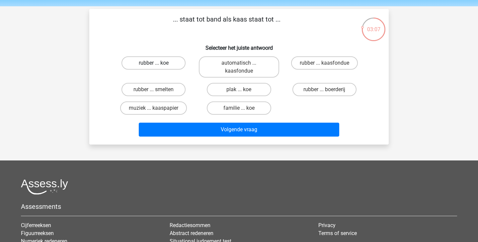
click at [171, 65] on label "rubber ... koe" at bounding box center [154, 62] width 64 height 13
click at [158, 65] on input "rubber ... koe" at bounding box center [156, 65] width 4 height 4
radio input "true"
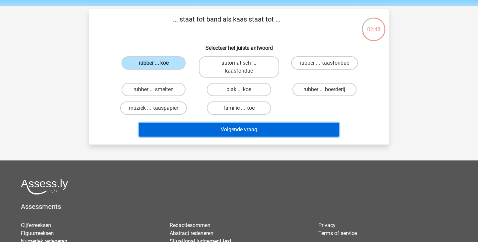
click at [271, 133] on button "Volgende vraag" at bounding box center [239, 130] width 201 height 14
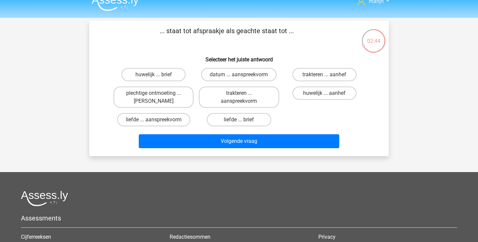
scroll to position [9, 0]
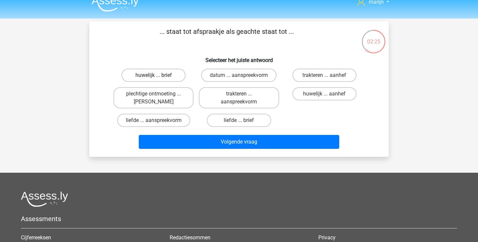
click at [157, 75] on label "huwelijk ... brief" at bounding box center [154, 75] width 64 height 13
click at [157, 75] on input "huwelijk ... brief" at bounding box center [156, 77] width 4 height 4
radio input "true"
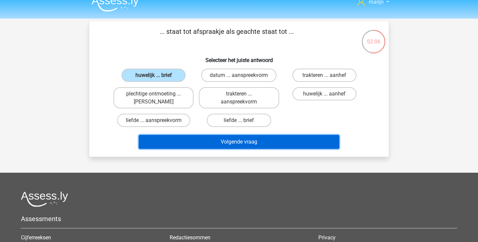
click at [255, 143] on button "Volgende vraag" at bounding box center [239, 142] width 201 height 14
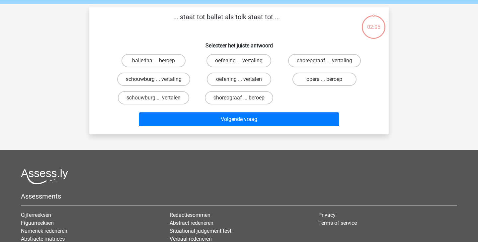
scroll to position [31, 0]
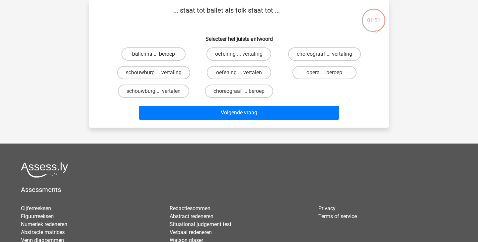
click at [173, 56] on label "ballerina ... beroep" at bounding box center [154, 53] width 64 height 13
click at [158, 56] on input "ballerina ... beroep" at bounding box center [156, 56] width 4 height 4
radio input "true"
click at [318, 56] on label "choreograaf ... vertaling" at bounding box center [324, 53] width 73 height 13
click at [324, 56] on input "choreograaf ... vertaling" at bounding box center [326, 56] width 4 height 4
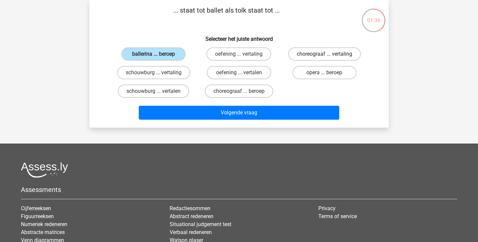
radio input "true"
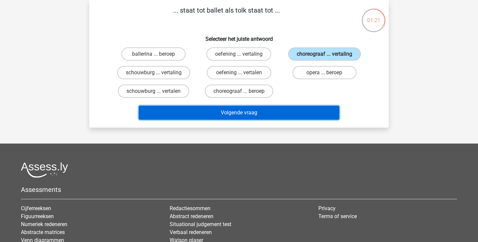
click at [292, 116] on button "Volgende vraag" at bounding box center [239, 113] width 201 height 14
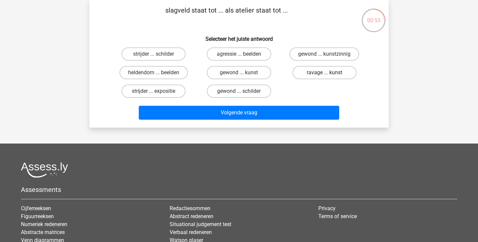
click at [301, 75] on label "ravage ... kunst" at bounding box center [325, 72] width 64 height 13
click at [324, 75] on input "ravage ... kunst" at bounding box center [326, 75] width 4 height 4
radio input "true"
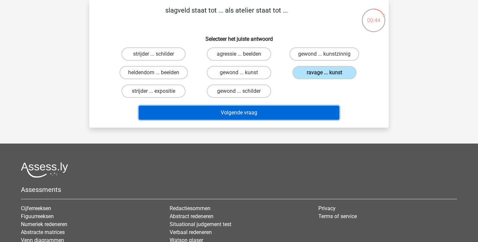
click at [277, 117] on button "Volgende vraag" at bounding box center [239, 113] width 201 height 14
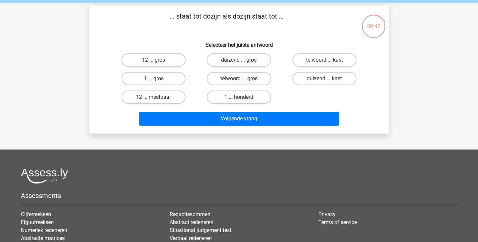
scroll to position [22, 0]
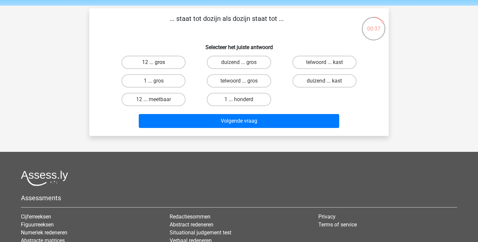
click at [165, 63] on label "12 ... gros" at bounding box center [154, 62] width 64 height 13
click at [158, 63] on input "12 ... gros" at bounding box center [156, 64] width 4 height 4
radio input "true"
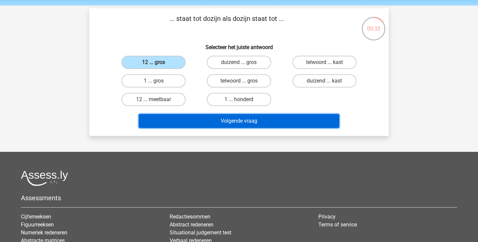
click at [267, 123] on button "Volgende vraag" at bounding box center [239, 121] width 201 height 14
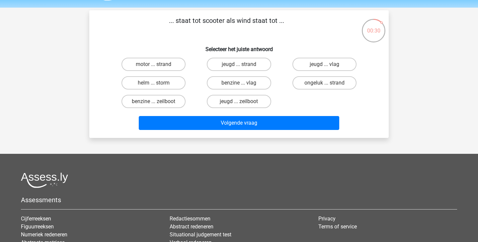
scroll to position [20, 0]
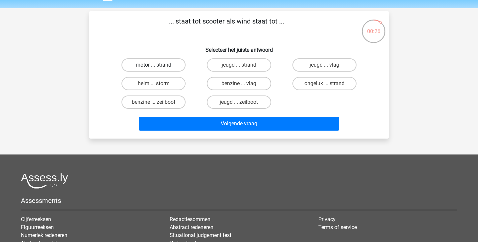
click at [171, 66] on label "motor ... strand" at bounding box center [154, 64] width 64 height 13
click at [158, 66] on input "motor ... strand" at bounding box center [156, 67] width 4 height 4
radio input "true"
click at [177, 84] on label "helm ... storm" at bounding box center [154, 83] width 64 height 13
click at [158, 84] on input "helm ... storm" at bounding box center [156, 86] width 4 height 4
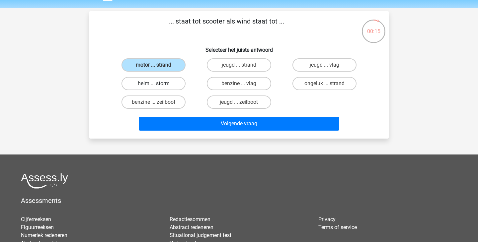
radio input "true"
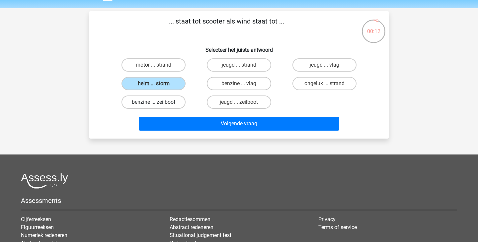
click at [162, 103] on label "benzine ... zeilboot" at bounding box center [154, 102] width 64 height 13
click at [158, 103] on input "benzine ... zeilboot" at bounding box center [156, 104] width 4 height 4
radio input "true"
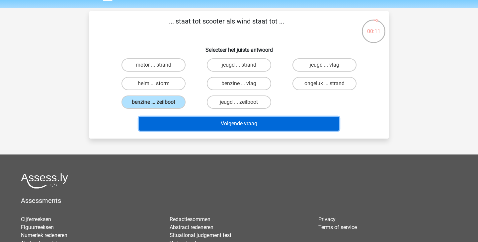
click at [186, 125] on button "Volgende vraag" at bounding box center [239, 124] width 201 height 14
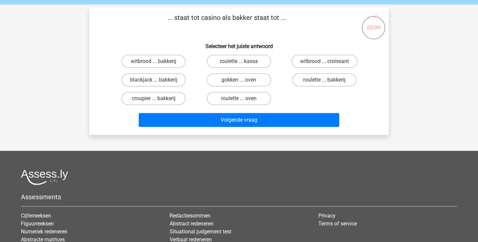
scroll to position [23, 0]
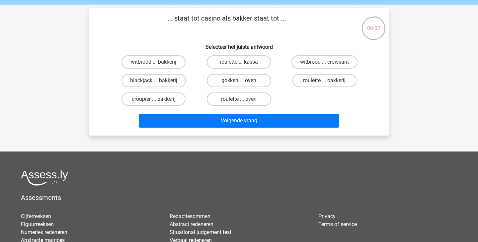
click at [220, 78] on label "gokken ... oven" at bounding box center [239, 80] width 64 height 13
click at [239, 81] on input "gokken ... oven" at bounding box center [241, 83] width 4 height 4
radio input "true"
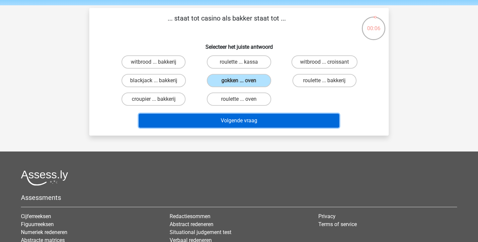
click at [235, 115] on button "Volgende vraag" at bounding box center [239, 121] width 201 height 14
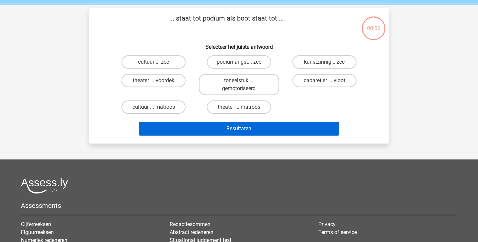
scroll to position [31, 0]
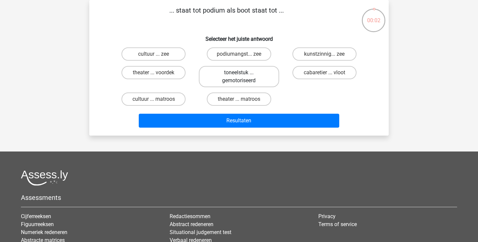
click at [257, 77] on label "toneelstuk ... gemotoriseerd" at bounding box center [239, 76] width 80 height 21
click at [243, 77] on input "toneelstuk ... gemotoriseerd" at bounding box center [241, 75] width 4 height 4
radio input "true"
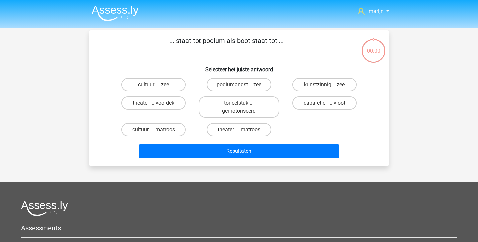
scroll to position [31, 0]
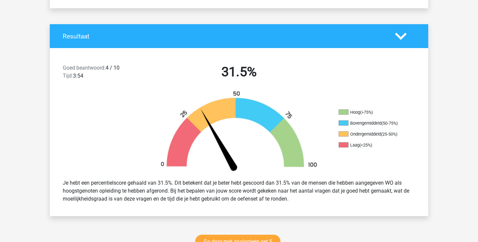
scroll to position [108, 0]
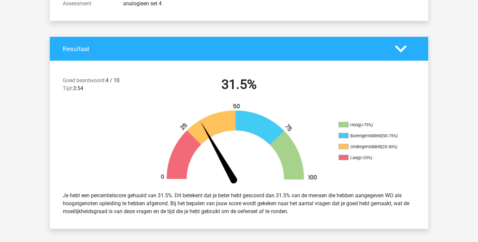
click at [383, 48] on h4 "Resultaat" at bounding box center [224, 49] width 322 height 8
click at [406, 49] on icon at bounding box center [401, 49] width 12 height 12
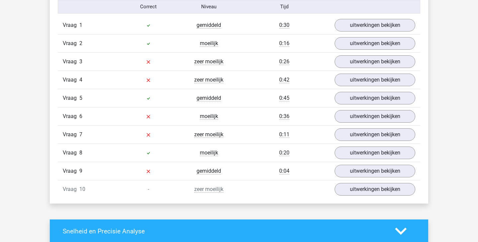
scroll to position [285, 0]
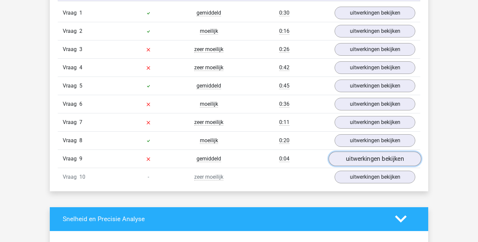
click at [363, 161] on link "uitwerkingen bekijken" at bounding box center [375, 159] width 93 height 15
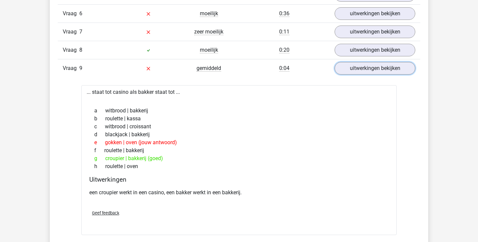
scroll to position [378, 0]
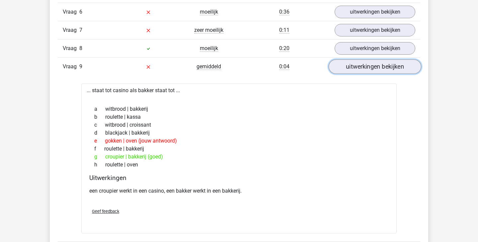
click at [383, 67] on link "uitwerkingen bekijken" at bounding box center [375, 66] width 93 height 15
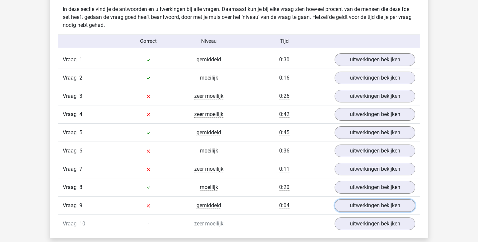
scroll to position [233, 0]
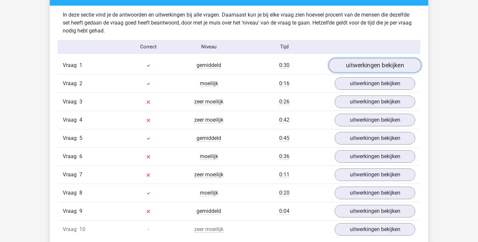
click at [360, 68] on link "uitwerkingen bekijken" at bounding box center [375, 65] width 93 height 15
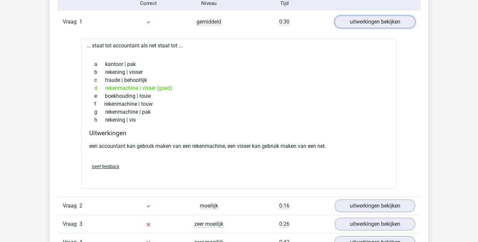
scroll to position [275, 0]
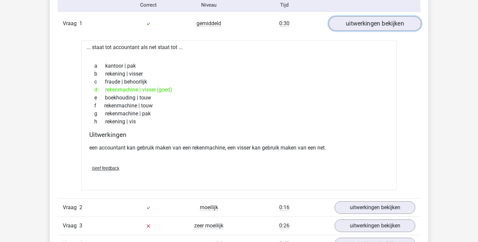
click at [383, 23] on link "uitwerkingen bekijken" at bounding box center [375, 23] width 93 height 15
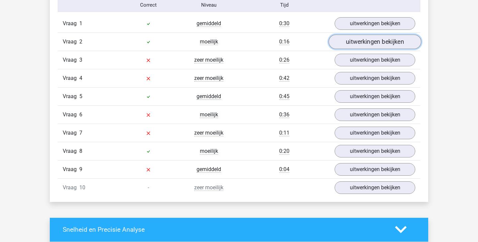
click at [379, 44] on link "uitwerkingen bekijken" at bounding box center [375, 42] width 93 height 15
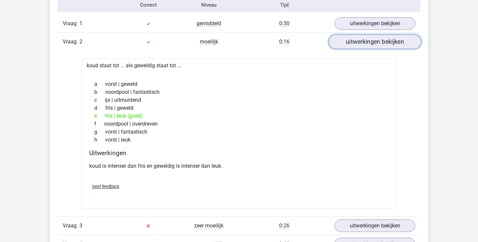
click at [379, 44] on link "uitwerkingen bekijken" at bounding box center [375, 42] width 93 height 15
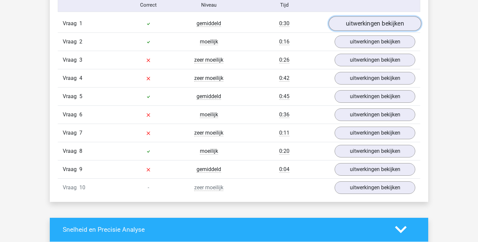
click at [373, 28] on link "uitwerkingen bekijken" at bounding box center [375, 23] width 93 height 15
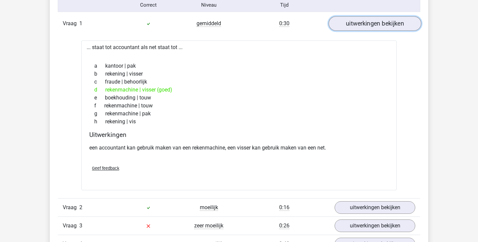
click at [380, 26] on link "uitwerkingen bekijken" at bounding box center [375, 23] width 93 height 15
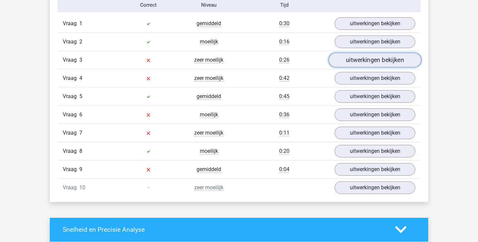
click at [378, 58] on link "uitwerkingen bekijken" at bounding box center [375, 60] width 93 height 15
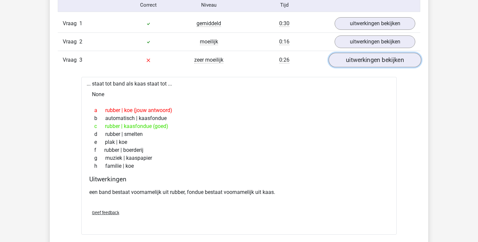
click at [376, 62] on link "uitwerkingen bekijken" at bounding box center [375, 60] width 93 height 15
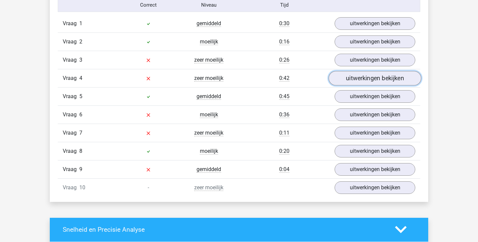
click at [371, 78] on link "uitwerkingen bekijken" at bounding box center [375, 78] width 93 height 15
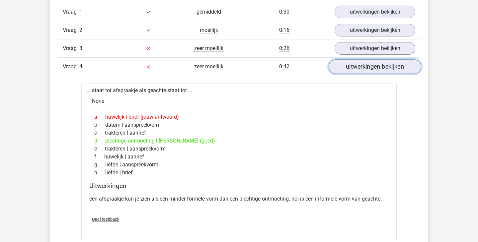
scroll to position [287, 0]
click at [377, 69] on link "uitwerkingen bekijken" at bounding box center [375, 66] width 93 height 15
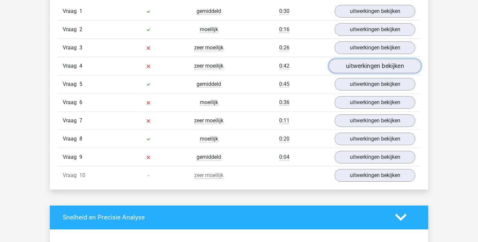
click at [376, 68] on link "uitwerkingen bekijken" at bounding box center [375, 66] width 93 height 15
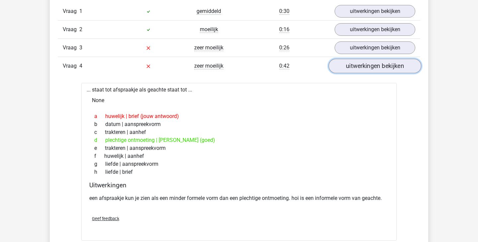
click at [376, 68] on link "uitwerkingen bekijken" at bounding box center [375, 66] width 93 height 15
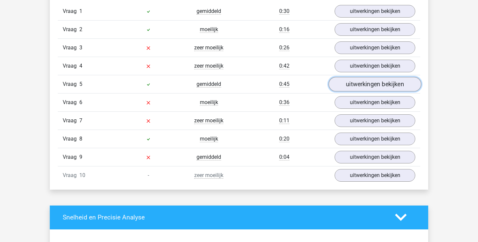
click at [372, 82] on link "uitwerkingen bekijken" at bounding box center [375, 84] width 93 height 15
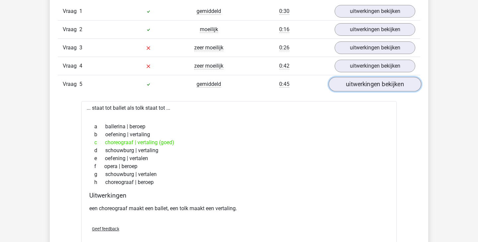
click at [372, 83] on link "uitwerkingen bekijken" at bounding box center [375, 84] width 93 height 15
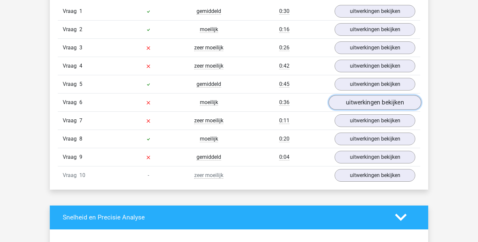
click at [367, 102] on link "uitwerkingen bekijken" at bounding box center [375, 102] width 93 height 15
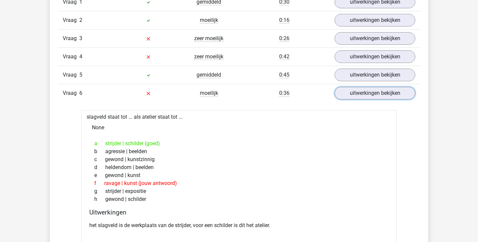
scroll to position [297, 0]
click at [374, 96] on link "uitwerkingen bekijken" at bounding box center [375, 93] width 93 height 15
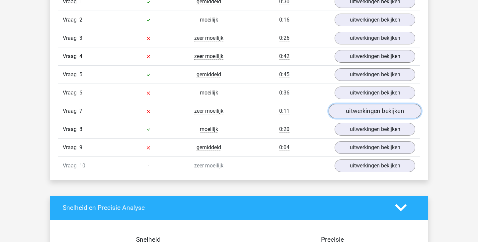
click at [367, 113] on link "uitwerkingen bekijken" at bounding box center [375, 111] width 93 height 15
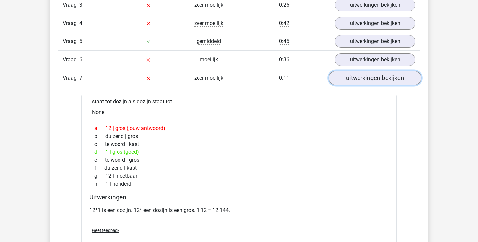
scroll to position [330, 0]
click at [369, 80] on link "uitwerkingen bekijken" at bounding box center [375, 77] width 93 height 15
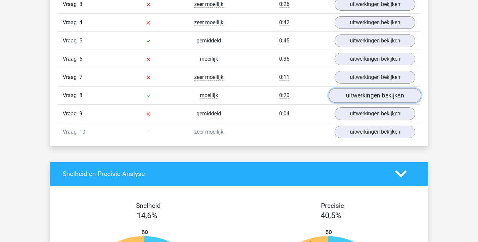
click at [365, 96] on link "uitwerkingen bekijken" at bounding box center [375, 95] width 93 height 15
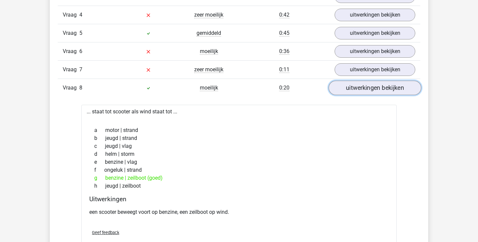
scroll to position [338, 0]
click at [368, 88] on link "uitwerkingen bekijken" at bounding box center [375, 87] width 93 height 15
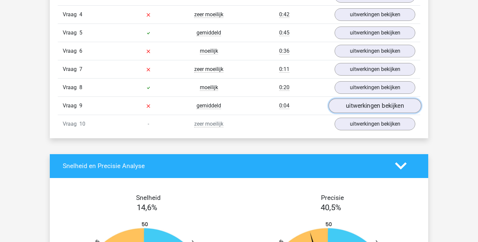
click at [367, 108] on link "uitwerkingen bekijken" at bounding box center [375, 106] width 93 height 15
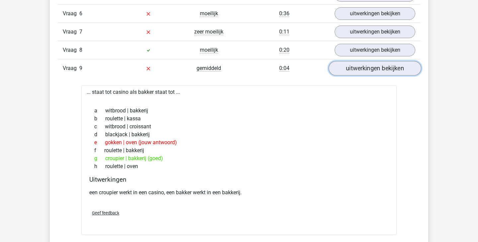
scroll to position [377, 0]
click at [385, 68] on link "uitwerkingen bekijken" at bounding box center [375, 67] width 93 height 15
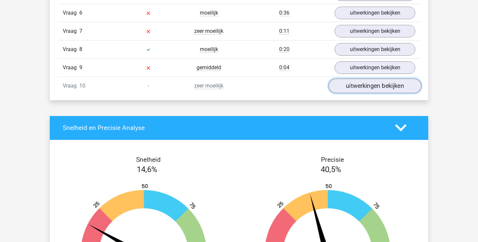
click at [378, 89] on link "uitwerkingen bekijken" at bounding box center [375, 86] width 93 height 15
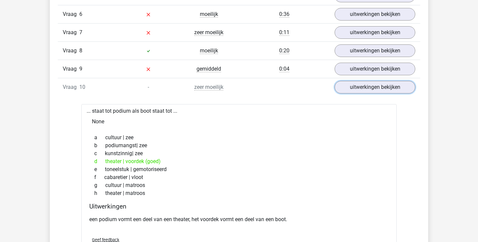
scroll to position [376, 0]
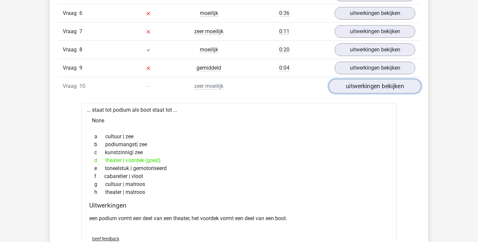
click at [390, 85] on link "uitwerkingen bekijken" at bounding box center [375, 86] width 93 height 15
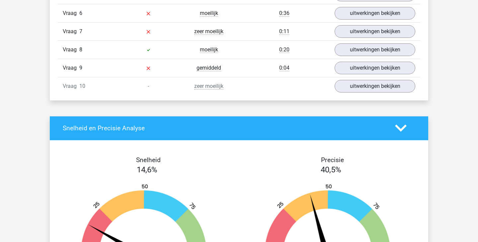
click at [402, 128] on icon at bounding box center [401, 129] width 12 height 12
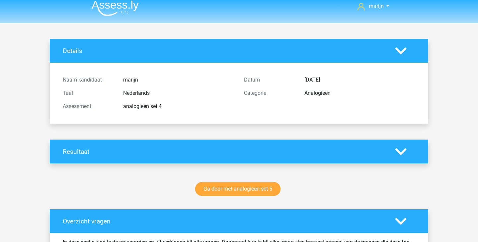
scroll to position [2, 0]
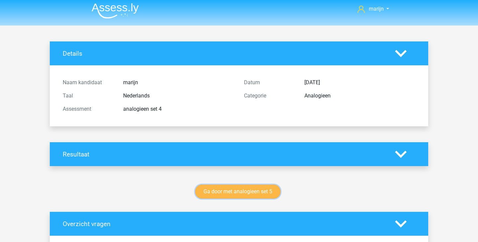
click at [267, 193] on link "Ga door met analogieen set 5" at bounding box center [237, 192] width 85 height 14
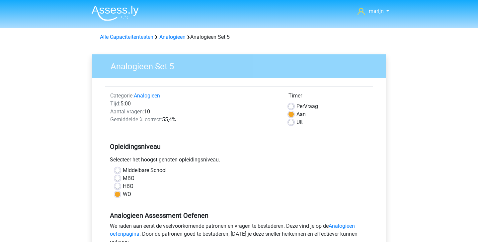
click at [294, 122] on div "Uit" at bounding box center [328, 123] width 79 height 8
click at [297, 123] on label "Uit" at bounding box center [300, 123] width 6 height 8
click at [292, 123] on input "Uit" at bounding box center [291, 122] width 5 height 7
radio input "true"
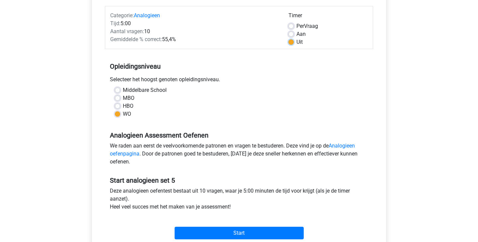
scroll to position [81, 0]
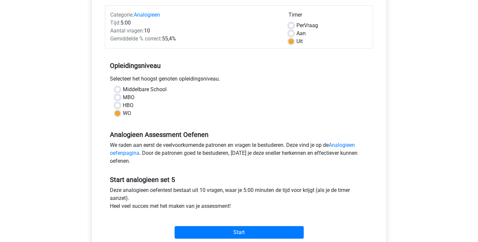
click at [297, 32] on label "Aan" at bounding box center [301, 34] width 9 height 8
click at [291, 32] on input "Aan" at bounding box center [291, 33] width 5 height 7
radio input "true"
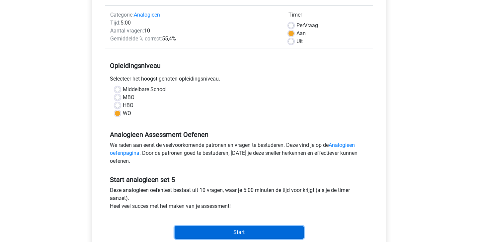
click at [282, 235] on input "Start" at bounding box center [239, 233] width 129 height 13
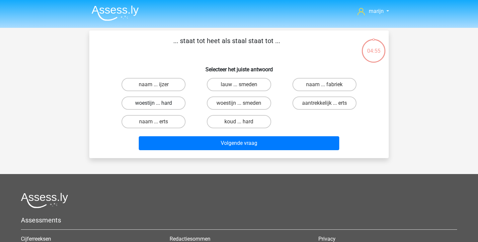
click at [168, 104] on label "woestijn ... hard" at bounding box center [154, 103] width 64 height 13
click at [158, 104] on input "woestijn ... hard" at bounding box center [156, 105] width 4 height 4
radio input "true"
drag, startPoint x: 277, startPoint y: 41, endPoint x: 212, endPoint y: 42, distance: 64.8
click at [212, 42] on p "... staat tot heet als staal staat tot ..." at bounding box center [226, 46] width 253 height 20
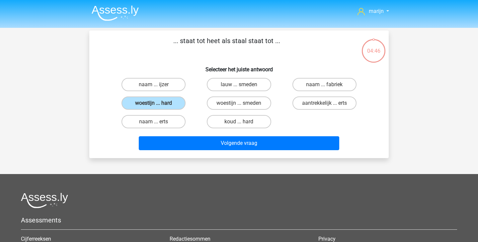
click at [212, 42] on p "... staat tot heet als staal staat tot ..." at bounding box center [226, 46] width 253 height 20
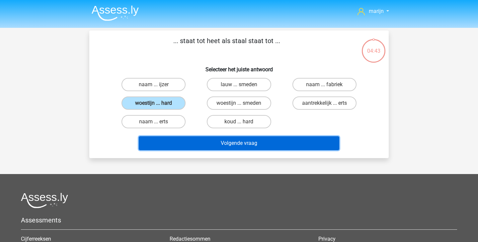
click at [223, 146] on button "Volgende vraag" at bounding box center [239, 143] width 201 height 14
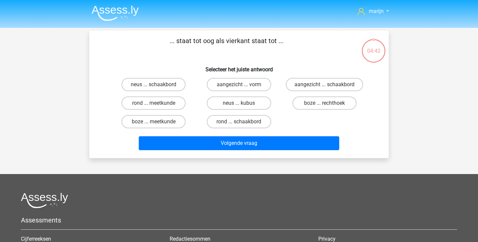
scroll to position [31, 0]
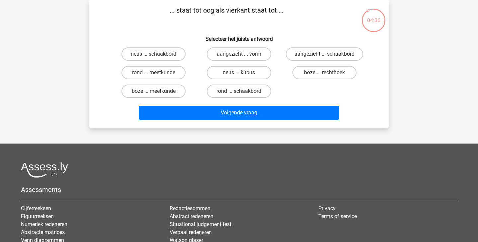
click at [230, 72] on label "neus ... kubus" at bounding box center [239, 72] width 64 height 13
click at [239, 73] on input "neus ... kubus" at bounding box center [241, 75] width 4 height 4
radio input "true"
click at [248, 90] on label "rond ... schaakbord" at bounding box center [239, 91] width 64 height 13
click at [243, 91] on input "rond ... schaakbord" at bounding box center [241, 93] width 4 height 4
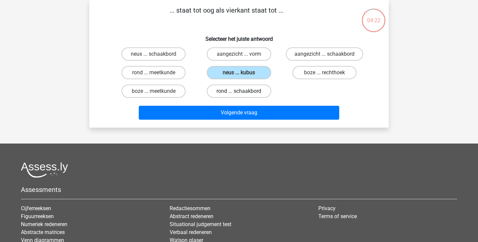
radio input "true"
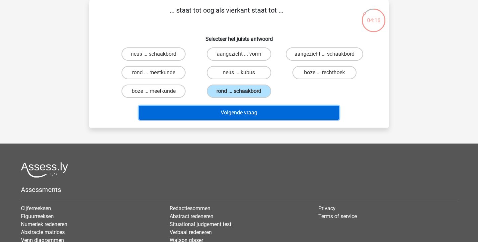
click at [230, 113] on button "Volgende vraag" at bounding box center [239, 113] width 201 height 14
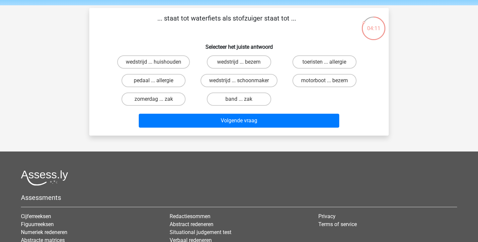
scroll to position [22, 0]
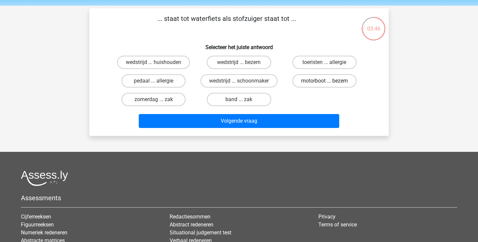
click at [313, 83] on label "motorboot ... bezem" at bounding box center [325, 80] width 64 height 13
click at [324, 83] on input "motorboot ... bezem" at bounding box center [326, 83] width 4 height 4
radio input "true"
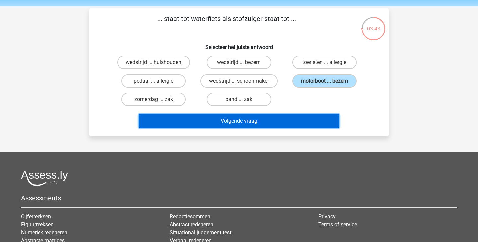
click at [299, 125] on button "Volgende vraag" at bounding box center [239, 121] width 201 height 14
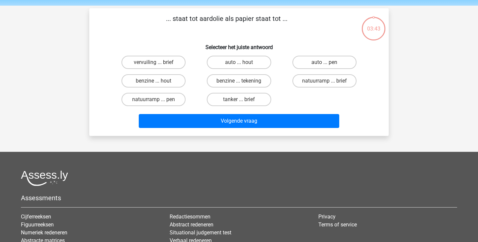
scroll to position [31, 0]
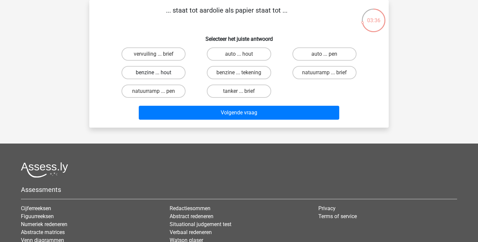
click at [174, 73] on label "benzine ... hout" at bounding box center [154, 72] width 64 height 13
click at [158, 73] on input "benzine ... hout" at bounding box center [156, 75] width 4 height 4
radio input "true"
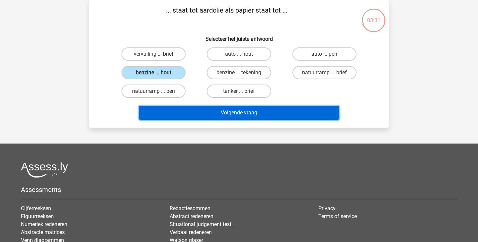
click at [278, 115] on button "Volgende vraag" at bounding box center [239, 113] width 201 height 14
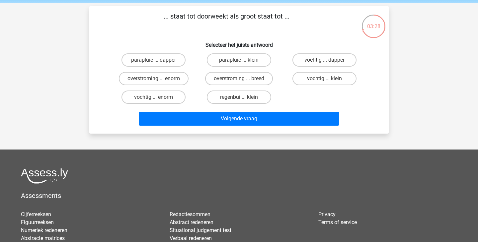
scroll to position [29, 0]
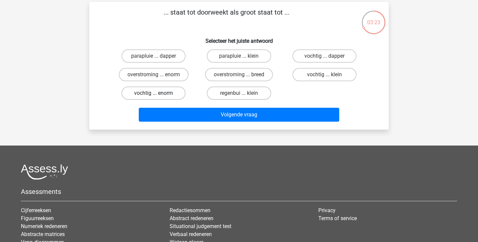
click at [175, 94] on label "vochtig ... enorm" at bounding box center [154, 93] width 64 height 13
click at [158, 94] on input "vochtig ... enorm" at bounding box center [156, 95] width 4 height 4
radio input "true"
click at [314, 77] on label "vochtig ... klein" at bounding box center [325, 74] width 64 height 13
click at [324, 77] on input "vochtig ... klein" at bounding box center [326, 77] width 4 height 4
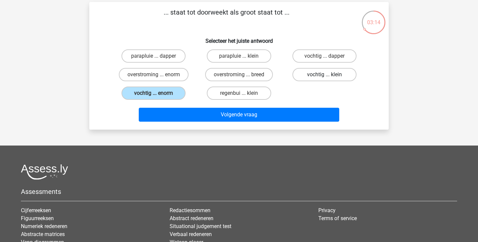
radio input "true"
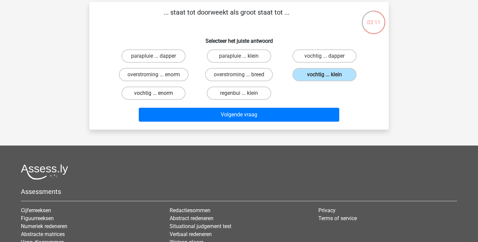
click at [177, 95] on label "vochtig ... enorm" at bounding box center [154, 93] width 64 height 13
click at [158, 95] on input "vochtig ... enorm" at bounding box center [156, 95] width 4 height 4
radio input "true"
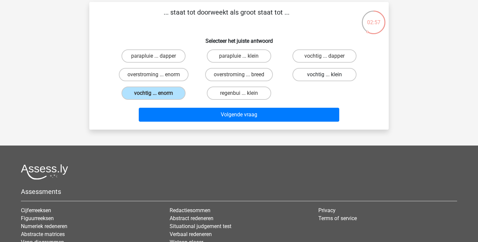
click at [329, 74] on label "vochtig ... klein" at bounding box center [325, 74] width 64 height 13
click at [329, 75] on input "vochtig ... klein" at bounding box center [326, 77] width 4 height 4
radio input "true"
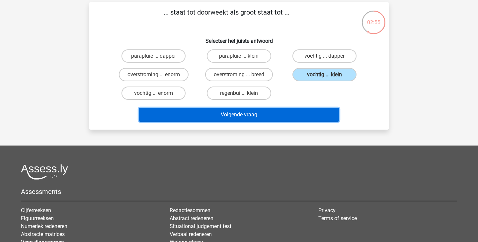
click at [290, 119] on button "Volgende vraag" at bounding box center [239, 115] width 201 height 14
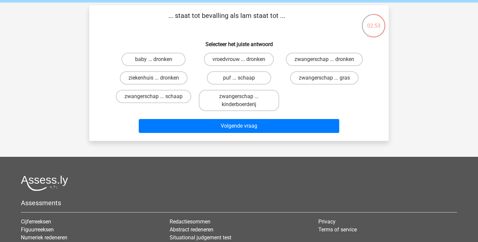
scroll to position [25, 0]
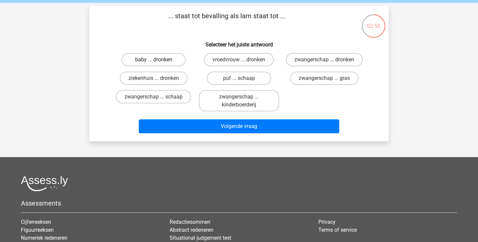
click at [164, 60] on label "baby ... dronken" at bounding box center [154, 59] width 64 height 13
click at [158, 60] on input "baby ... dronken" at bounding box center [156, 62] width 4 height 4
radio input "true"
click at [169, 98] on label "zwangerschap ... schaap" at bounding box center [153, 96] width 75 height 13
click at [158, 98] on input "zwangerschap ... schaap" at bounding box center [156, 99] width 4 height 4
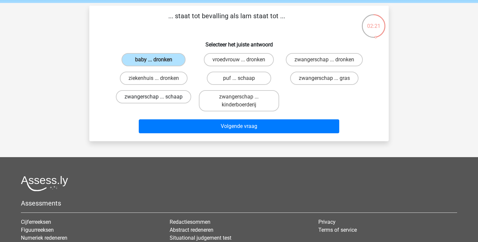
radio input "true"
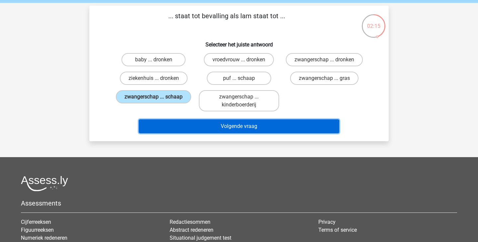
click at [243, 126] on button "Volgende vraag" at bounding box center [239, 127] width 201 height 14
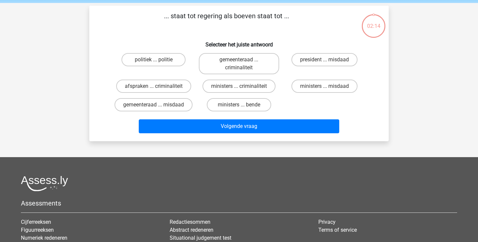
scroll to position [31, 0]
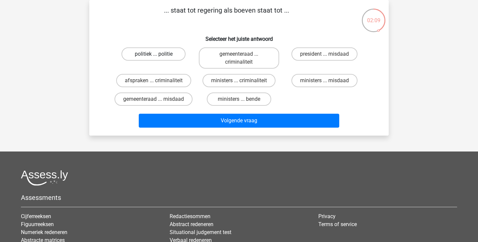
click at [171, 56] on label "politiek ... politie" at bounding box center [154, 53] width 64 height 13
click at [158, 56] on input "politiek ... politie" at bounding box center [156, 56] width 4 height 4
radio input "true"
click at [314, 81] on label "ministers ... misdaad" at bounding box center [325, 80] width 66 height 13
click at [324, 81] on input "ministers ... misdaad" at bounding box center [326, 83] width 4 height 4
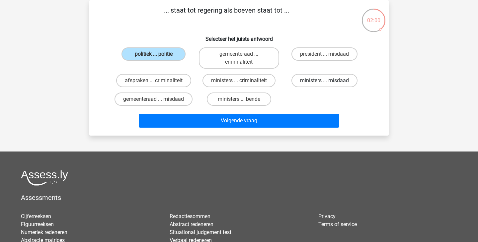
radio input "true"
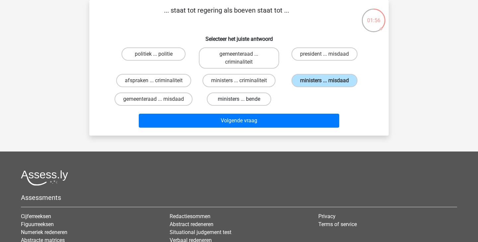
click at [253, 100] on label "ministers ... bende" at bounding box center [239, 99] width 64 height 13
click at [243, 100] on input "ministers ... bende" at bounding box center [241, 101] width 4 height 4
radio input "true"
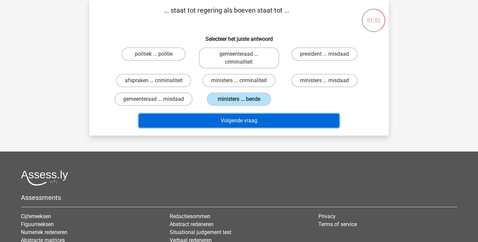
click at [249, 121] on button "Volgende vraag" at bounding box center [239, 121] width 201 height 14
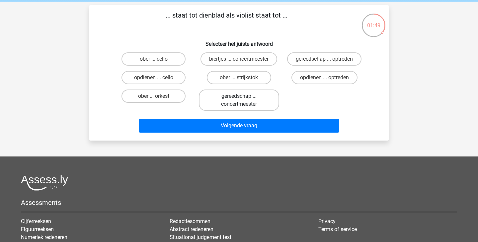
scroll to position [25, 0]
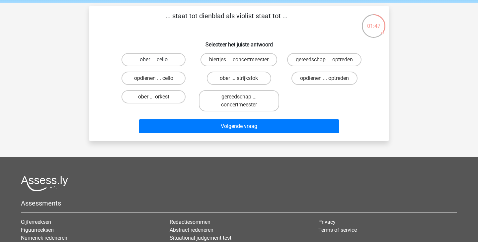
click at [168, 61] on label "ober ... cello" at bounding box center [154, 59] width 64 height 13
click at [158, 61] on input "ober ... cello" at bounding box center [156, 62] width 4 height 4
radio input "true"
click at [248, 79] on label "ober ... strijkstok" at bounding box center [239, 78] width 64 height 13
click at [243, 79] on input "ober ... strijkstok" at bounding box center [241, 80] width 4 height 4
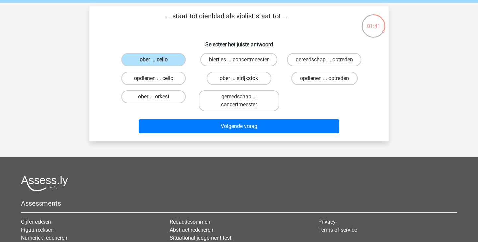
radio input "true"
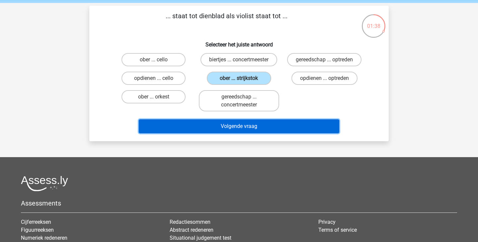
click at [289, 129] on button "Volgende vraag" at bounding box center [239, 127] width 201 height 14
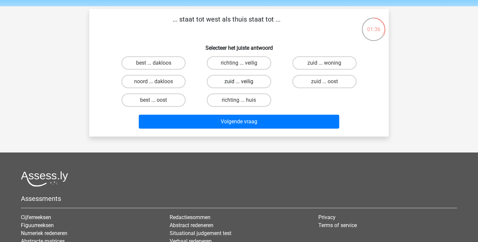
scroll to position [21, 0]
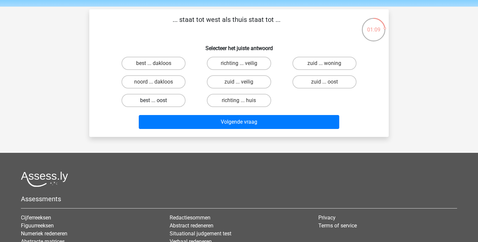
click at [169, 97] on label "best ... oost" at bounding box center [154, 100] width 64 height 13
click at [158, 101] on input "best ... oost" at bounding box center [156, 103] width 4 height 4
radio input "true"
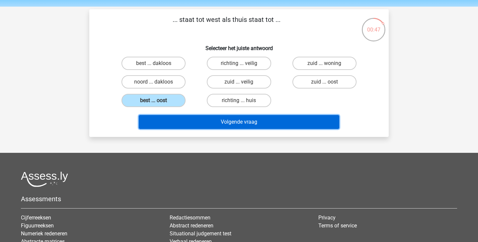
click at [227, 123] on button "Volgende vraag" at bounding box center [239, 122] width 201 height 14
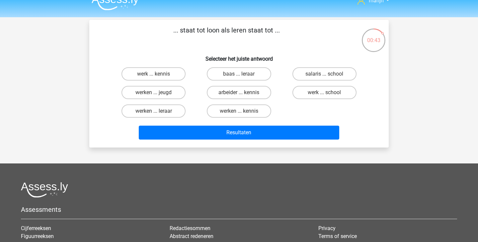
scroll to position [7, 0]
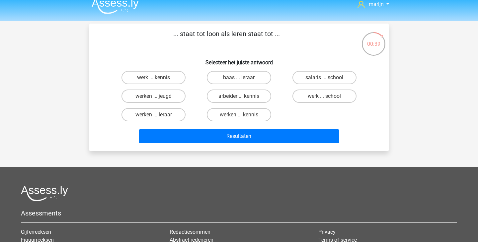
click at [157, 80] on input "werk ... kennis" at bounding box center [156, 80] width 4 height 4
radio input "true"
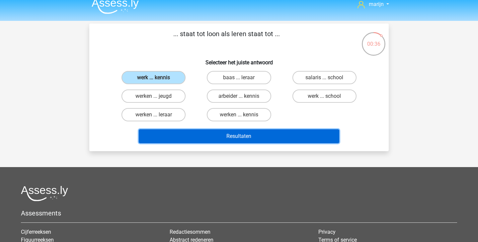
click at [244, 137] on button "Resultaten" at bounding box center [239, 137] width 201 height 14
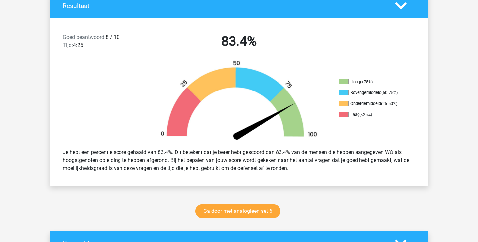
scroll to position [153, 0]
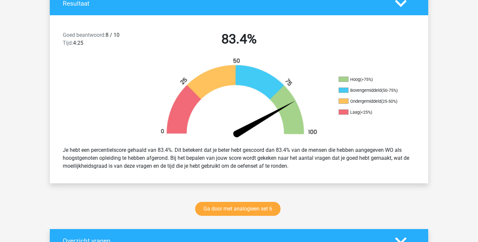
click at [400, 6] on icon at bounding box center [401, 4] width 12 height 12
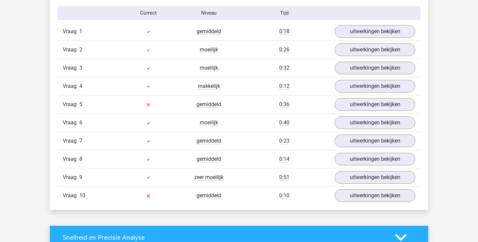
scroll to position [268, 0]
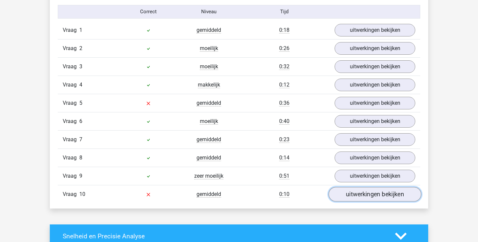
click at [361, 196] on link "uitwerkingen bekijken" at bounding box center [375, 194] width 93 height 15
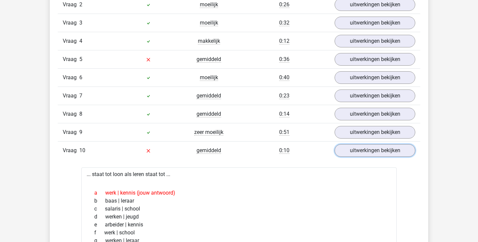
scroll to position [247, 0]
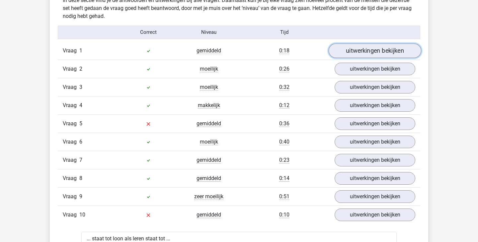
click at [375, 55] on link "uitwerkingen bekijken" at bounding box center [375, 51] width 93 height 15
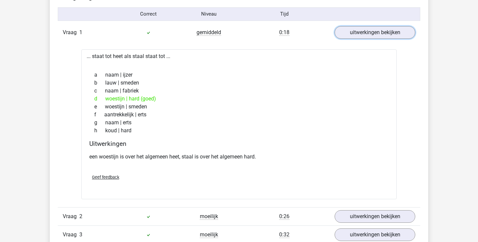
scroll to position [266, 0]
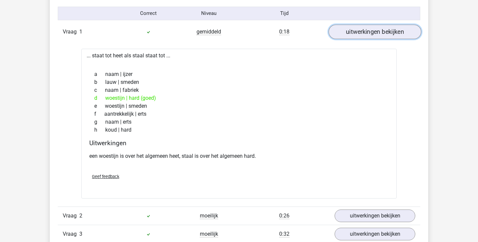
click at [370, 33] on link "uitwerkingen bekijken" at bounding box center [375, 32] width 93 height 15
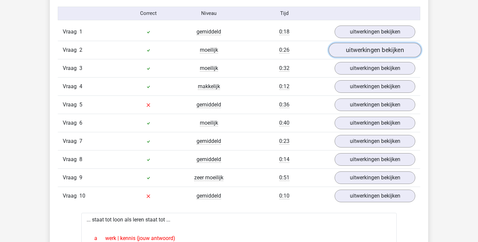
click at [365, 51] on link "uitwerkingen bekijken" at bounding box center [375, 50] width 93 height 15
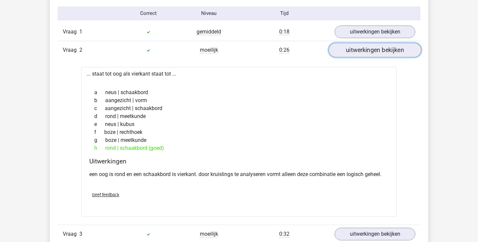
click at [365, 51] on link "uitwerkingen bekijken" at bounding box center [375, 50] width 93 height 15
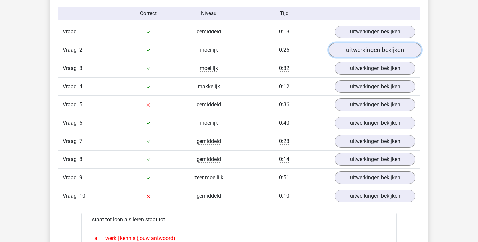
click at [365, 51] on link "uitwerkingen bekijken" at bounding box center [375, 50] width 93 height 15
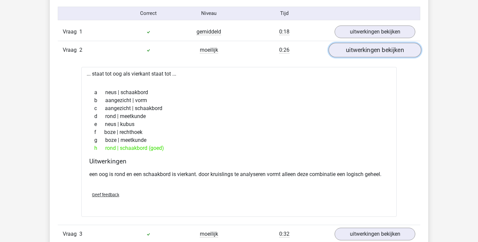
click at [365, 51] on link "uitwerkingen bekijken" at bounding box center [375, 50] width 93 height 15
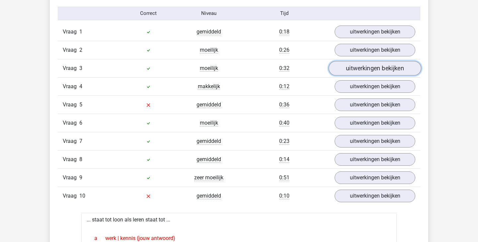
click at [365, 70] on link "uitwerkingen bekijken" at bounding box center [375, 68] width 93 height 15
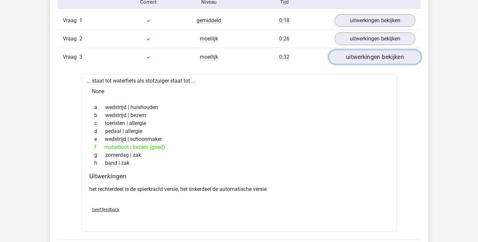
scroll to position [277, 0]
click at [361, 61] on link "uitwerkingen bekijken" at bounding box center [375, 57] width 93 height 15
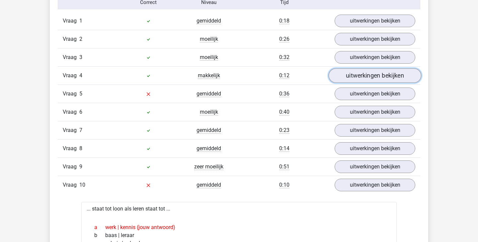
click at [358, 79] on link "uitwerkingen bekijken" at bounding box center [375, 75] width 93 height 15
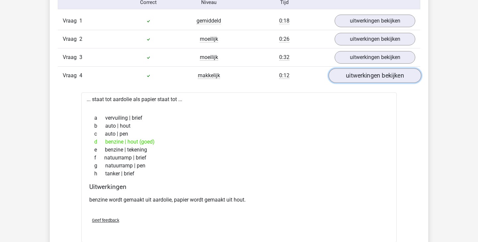
click at [358, 78] on link "uitwerkingen bekijken" at bounding box center [375, 75] width 93 height 15
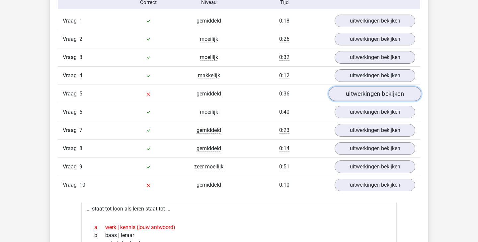
click at [355, 93] on link "uitwerkingen bekijken" at bounding box center [375, 94] width 93 height 15
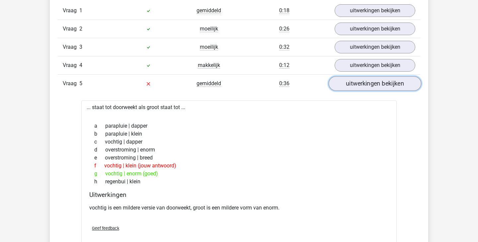
scroll to position [288, 0]
click at [362, 86] on link "uitwerkingen bekijken" at bounding box center [375, 83] width 93 height 15
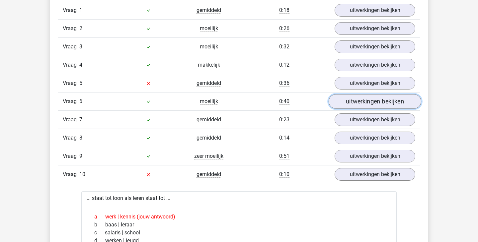
click at [360, 102] on link "uitwerkingen bekijken" at bounding box center [375, 101] width 93 height 15
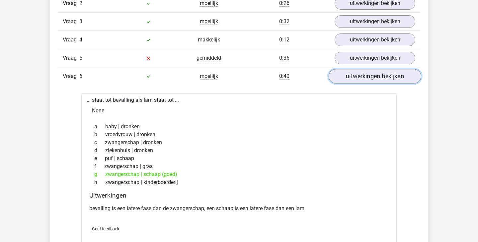
scroll to position [314, 0]
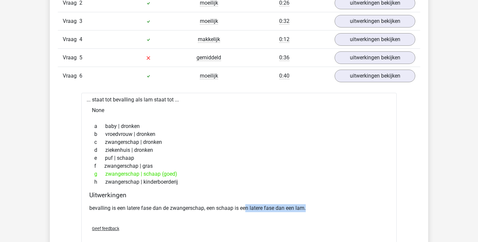
drag, startPoint x: 248, startPoint y: 205, endPoint x: 318, endPoint y: 211, distance: 70.9
click at [318, 210] on p "bevalling is een latere fase dan de zwangerschap, een schaap is een latere fase…" at bounding box center [239, 209] width 300 height 8
click at [318, 211] on p "bevalling is een latere fase dan de zwangerschap, een schaap is een latere fase…" at bounding box center [239, 209] width 300 height 8
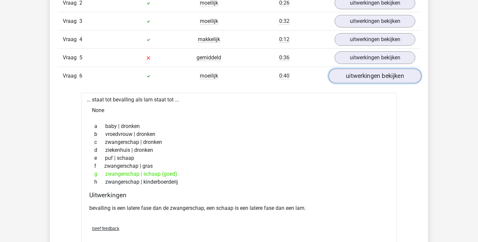
click at [372, 78] on link "uitwerkingen bekijken" at bounding box center [375, 76] width 93 height 15
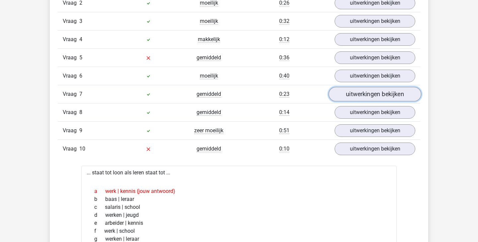
click at [371, 91] on link "uitwerkingen bekijken" at bounding box center [375, 94] width 93 height 15
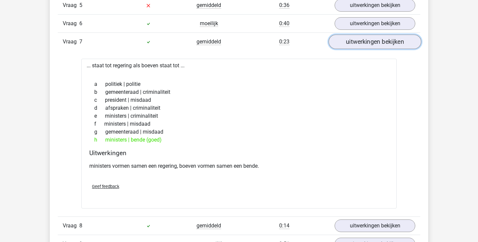
scroll to position [362, 0]
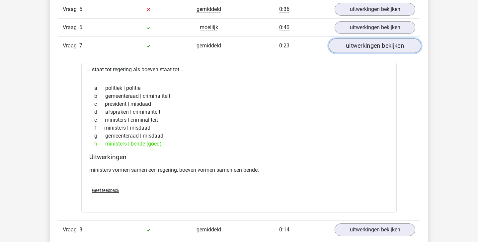
click at [370, 48] on link "uitwerkingen bekijken" at bounding box center [375, 46] width 93 height 15
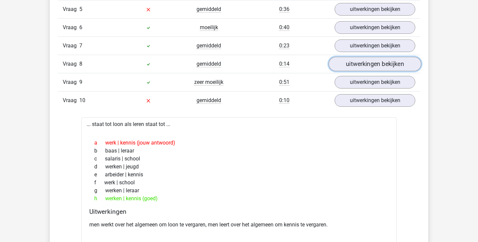
click at [365, 63] on link "uitwerkingen bekijken" at bounding box center [375, 64] width 93 height 15
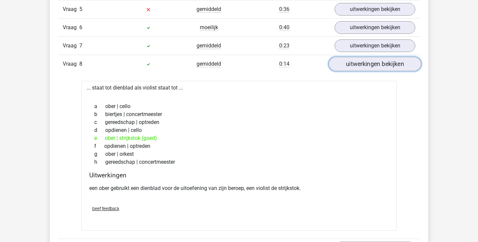
click at [365, 66] on link "uitwerkingen bekijken" at bounding box center [375, 64] width 93 height 15
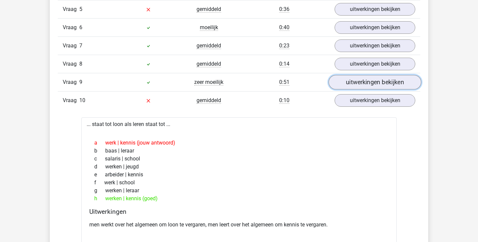
click at [364, 87] on link "uitwerkingen bekijken" at bounding box center [375, 82] width 93 height 15
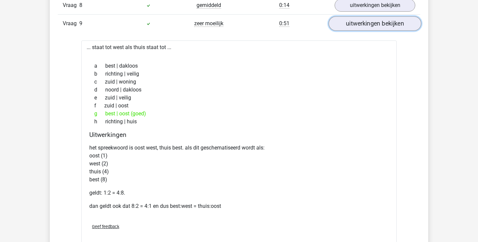
scroll to position [422, 0]
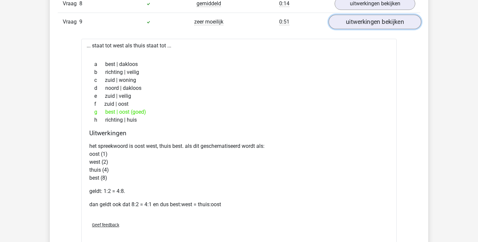
click at [376, 22] on link "uitwerkingen bekijken" at bounding box center [375, 22] width 93 height 15
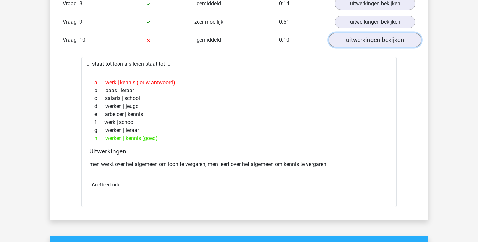
click at [374, 40] on link "uitwerkingen bekijken" at bounding box center [375, 40] width 93 height 15
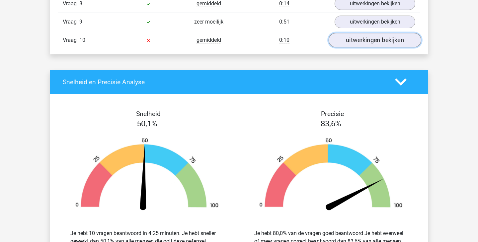
click at [374, 40] on link "uitwerkingen bekijken" at bounding box center [375, 40] width 93 height 15
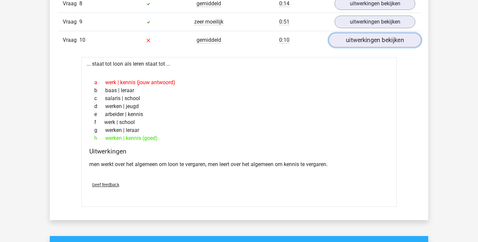
click at [378, 44] on link "uitwerkingen bekijken" at bounding box center [375, 40] width 93 height 15
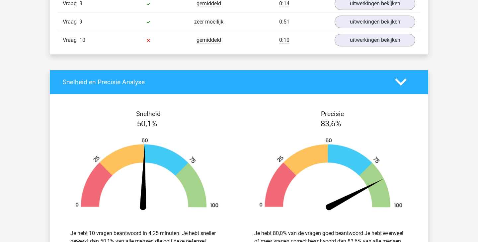
click at [395, 83] on icon at bounding box center [401, 82] width 12 height 12
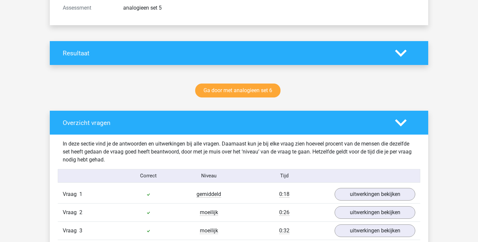
scroll to position [0, 0]
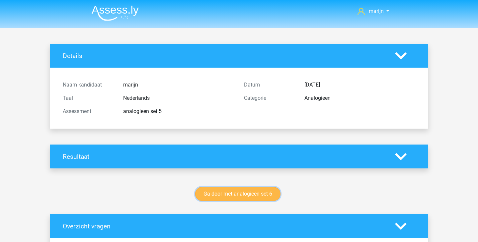
click at [267, 195] on link "Ga door met analogieen set 6" at bounding box center [237, 194] width 85 height 14
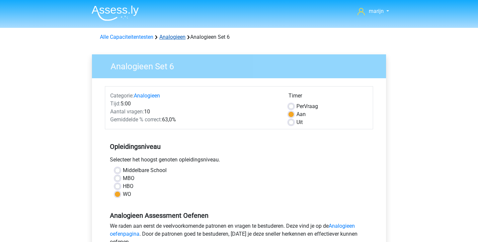
click at [164, 38] on link "Analogieen" at bounding box center [172, 37] width 26 height 6
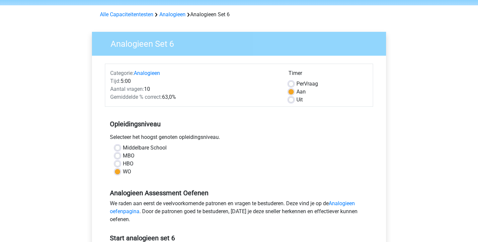
scroll to position [54, 0]
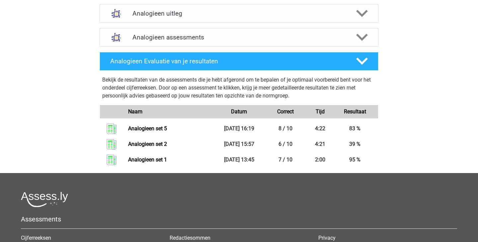
scroll to position [246, 0]
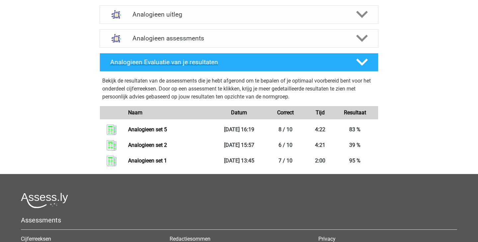
click at [358, 63] on icon at bounding box center [362, 62] width 12 height 12
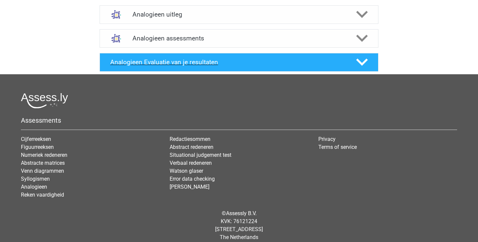
click at [358, 63] on icon at bounding box center [362, 62] width 12 height 12
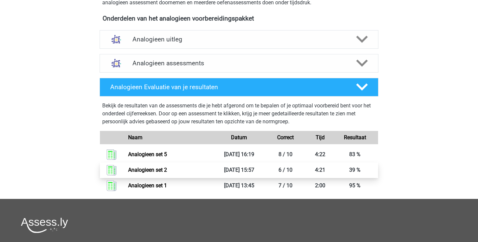
scroll to position [219, 0]
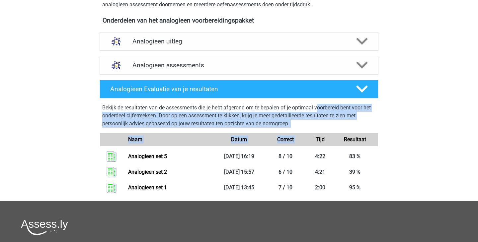
drag, startPoint x: 320, startPoint y: 104, endPoint x: 331, endPoint y: 129, distance: 27.5
click at [331, 129] on div "Bekijk de resultaten van de assessments die je hebt afgerond om te bepalen of j…" at bounding box center [239, 148] width 284 height 95
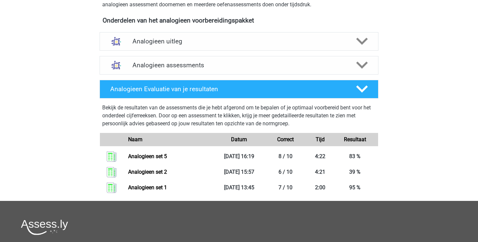
drag, startPoint x: 331, startPoint y: 129, endPoint x: 157, endPoint y: 116, distance: 173.9
click at [157, 116] on div "Bekijk de resultaten van de assessments die je hebt afgerond om te bepalen of j…" at bounding box center [239, 148] width 284 height 95
click at [157, 116] on p "Bekijk de resultaten van de assessments die je hebt afgerond om te bepalen of j…" at bounding box center [239, 116] width 274 height 24
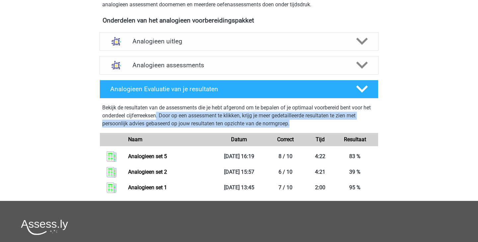
drag, startPoint x: 157, startPoint y: 116, endPoint x: 302, endPoint y: 125, distance: 144.8
click at [302, 125] on p "Bekijk de resultaten van de assessments die je hebt afgerond om te bepalen of j…" at bounding box center [239, 116] width 274 height 24
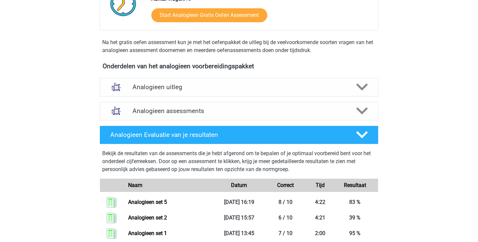
scroll to position [167, 0]
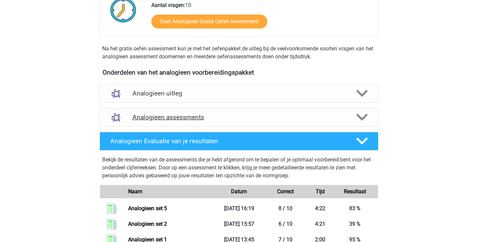
click at [330, 112] on div "Analogieen assessments" at bounding box center [239, 117] width 279 height 19
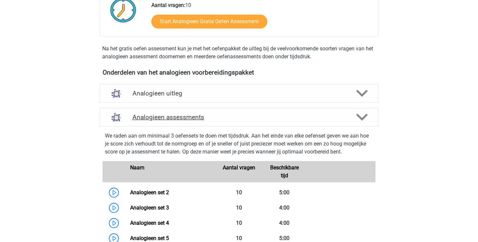
click at [354, 116] on div at bounding box center [362, 118] width 22 height 12
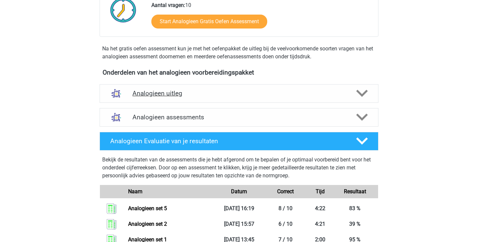
click at [352, 96] on div at bounding box center [362, 94] width 22 height 12
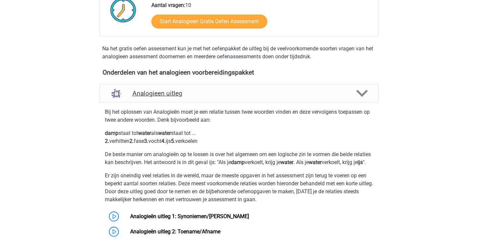
click at [352, 92] on div at bounding box center [362, 94] width 22 height 12
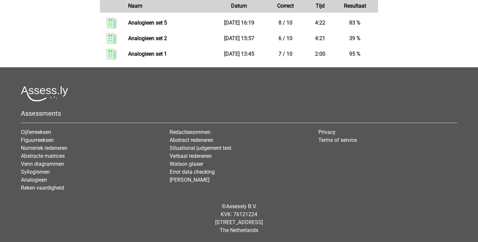
scroll to position [352, 0]
